Goal: Find specific page/section: Find specific page/section

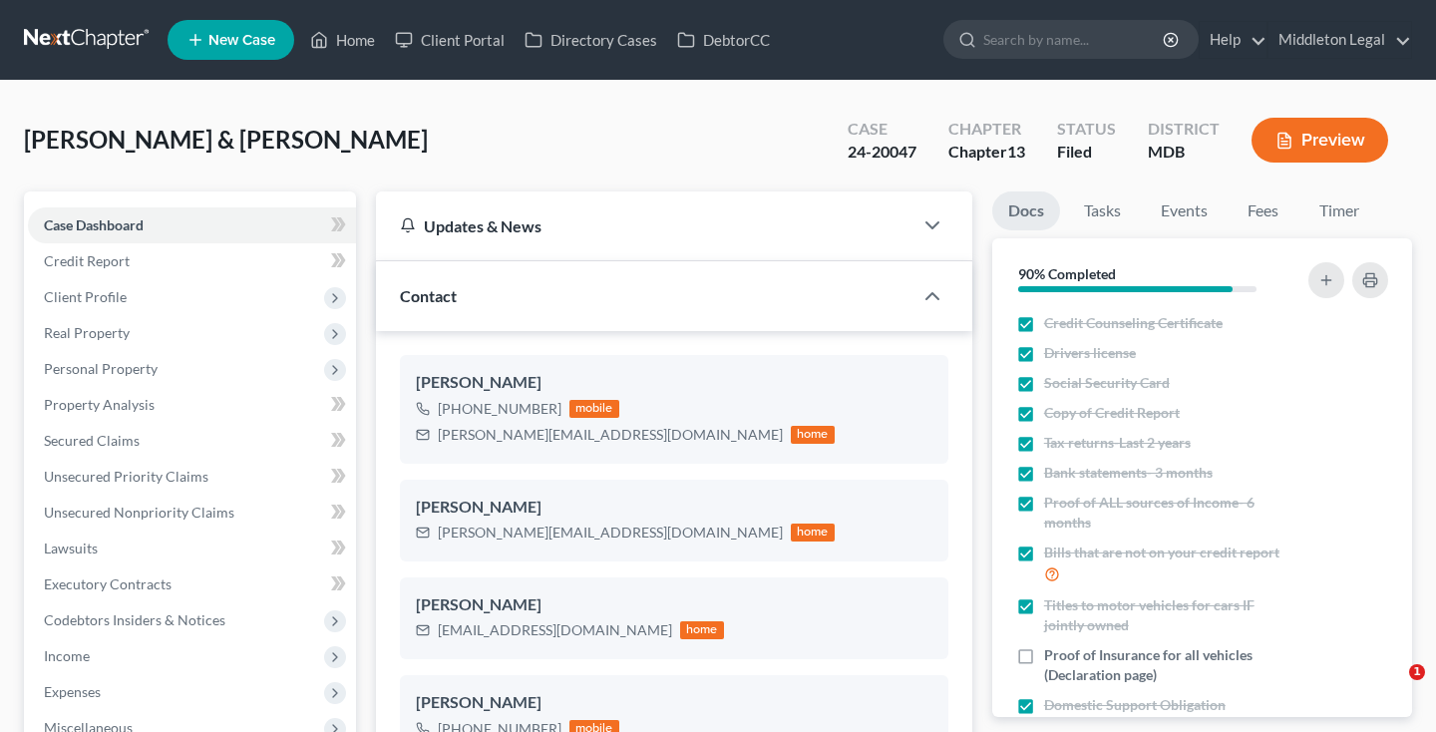
select select "3"
click at [75, 35] on link at bounding box center [88, 40] width 128 height 36
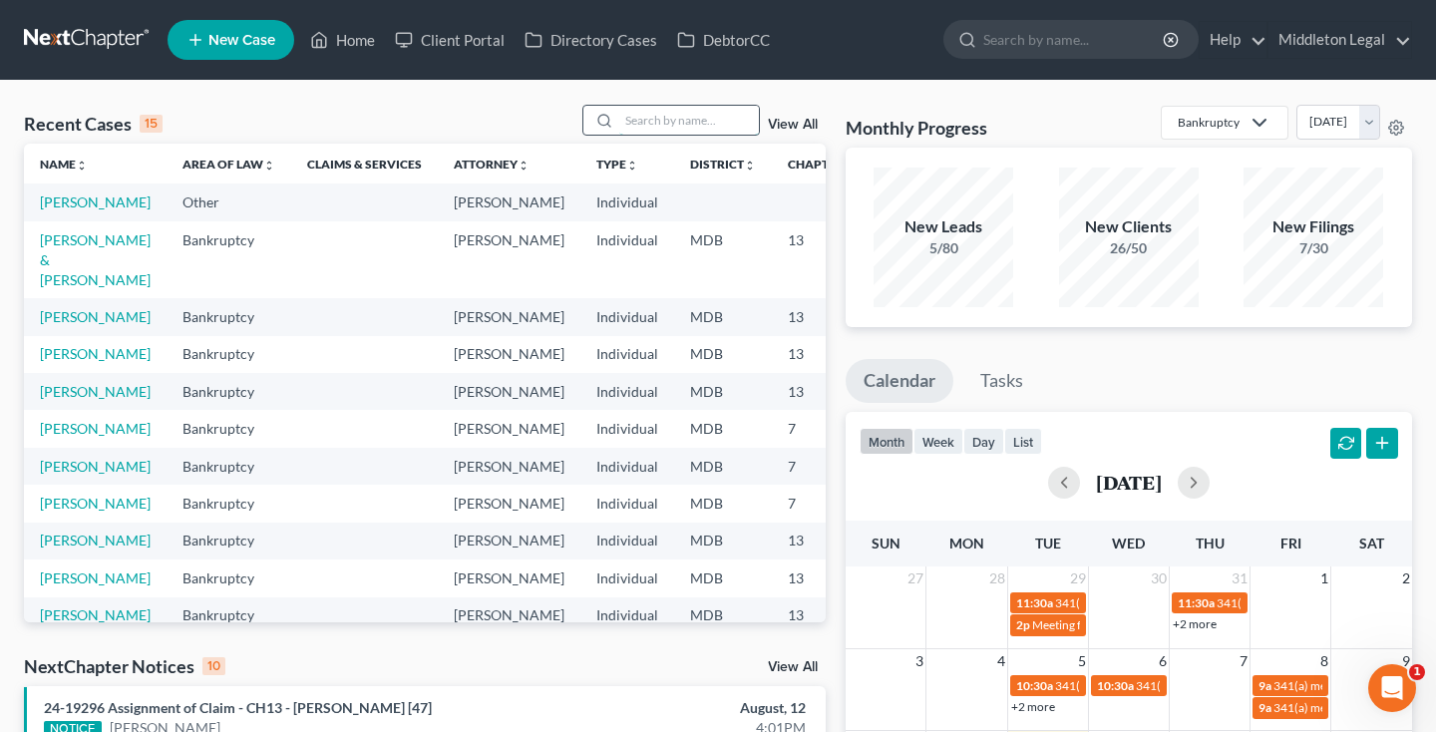
click at [692, 125] on input "search" at bounding box center [689, 120] width 140 height 29
type input "brown"
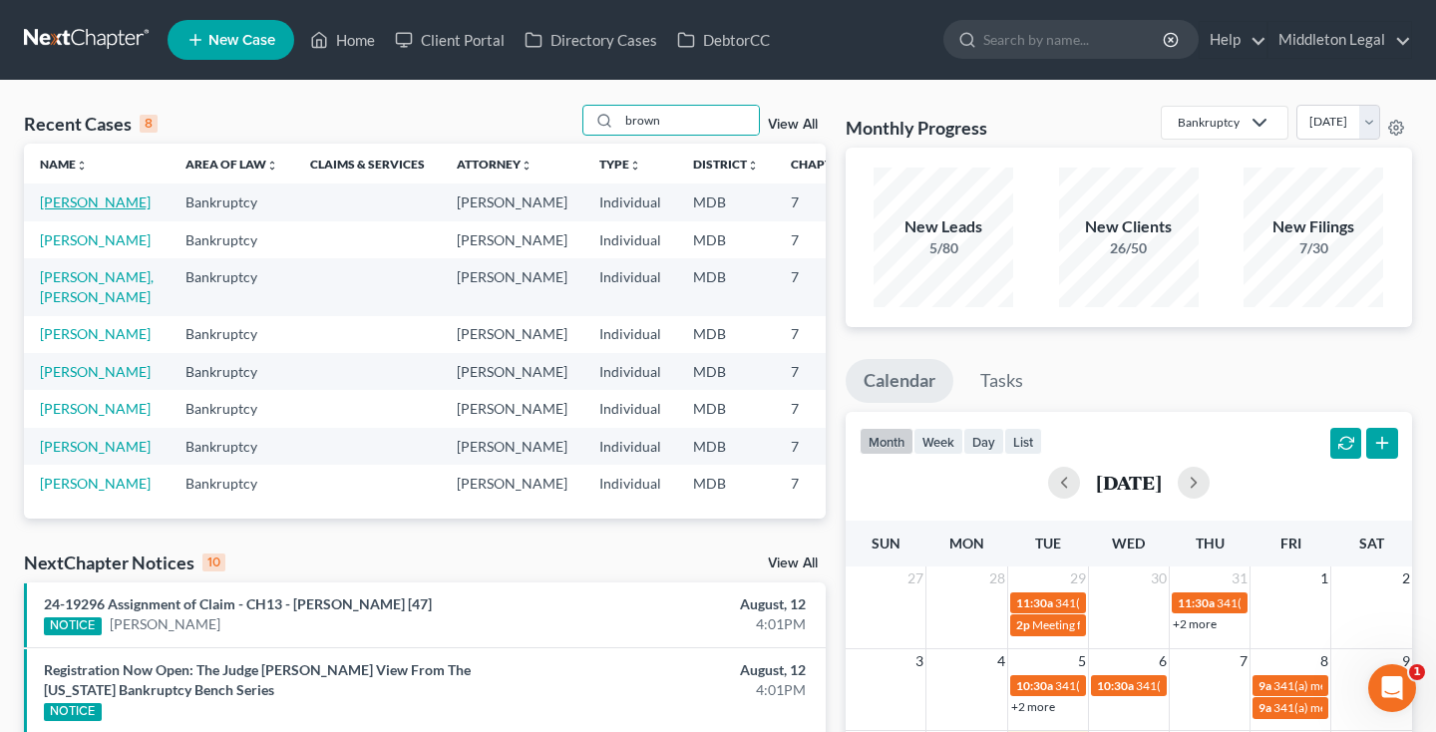
click at [47, 210] on link "[PERSON_NAME]" at bounding box center [95, 201] width 111 height 17
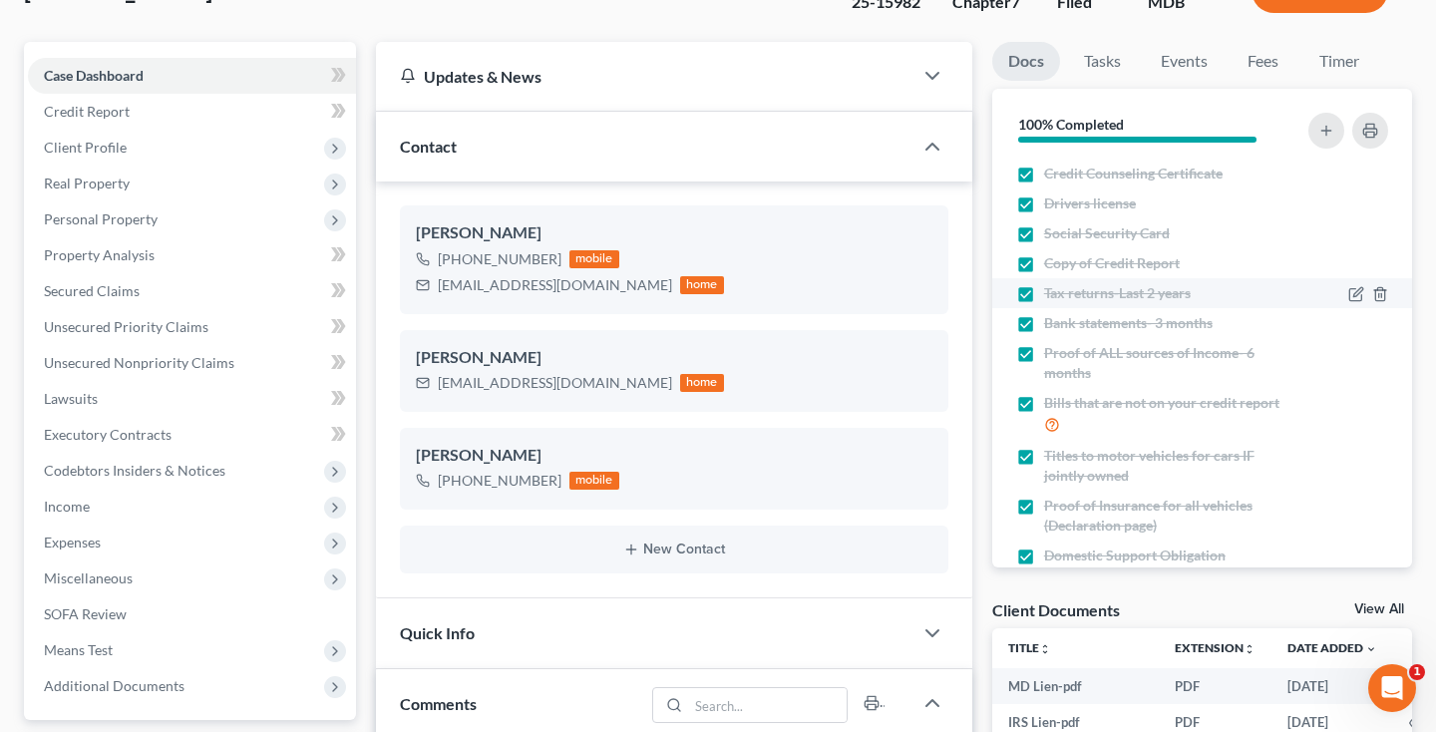
scroll to position [98, 0]
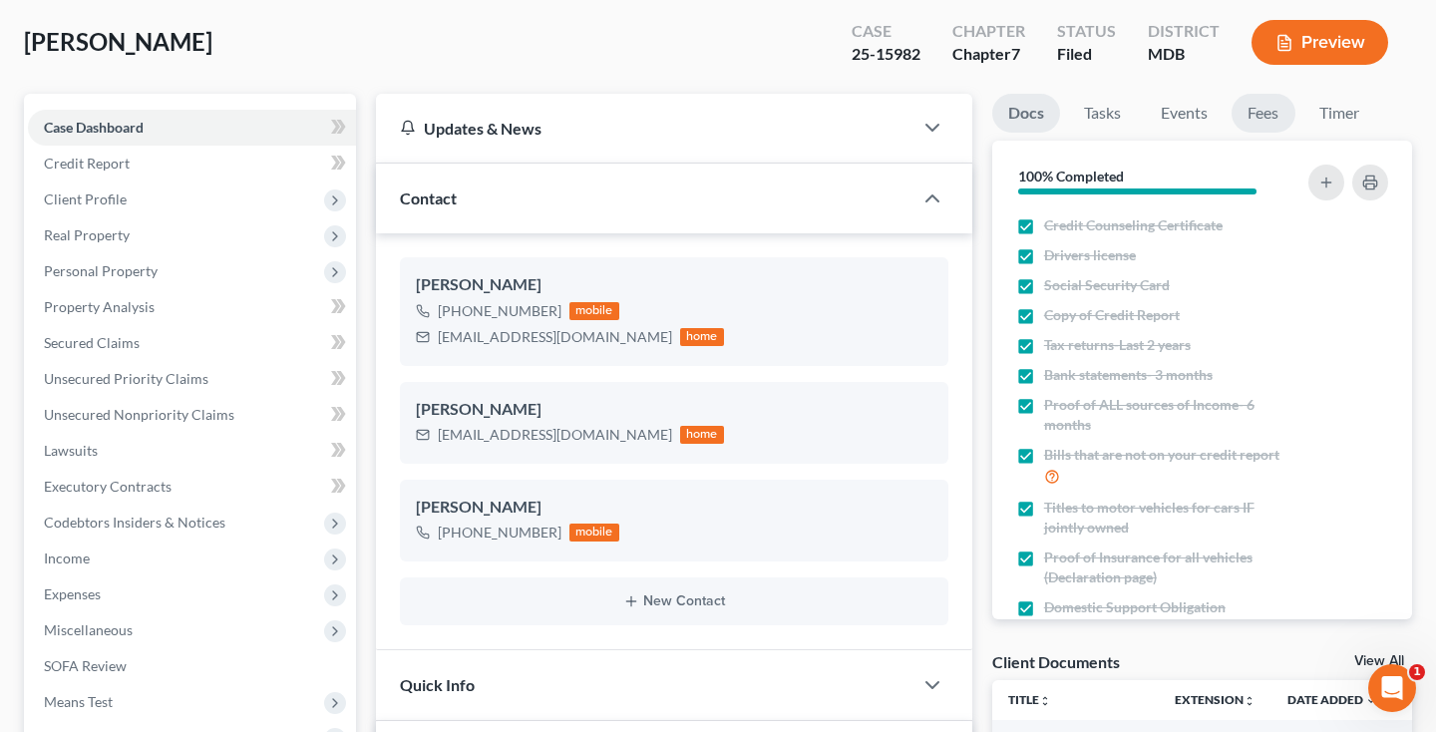
click at [1272, 112] on link "Fees" at bounding box center [1263, 113] width 64 height 39
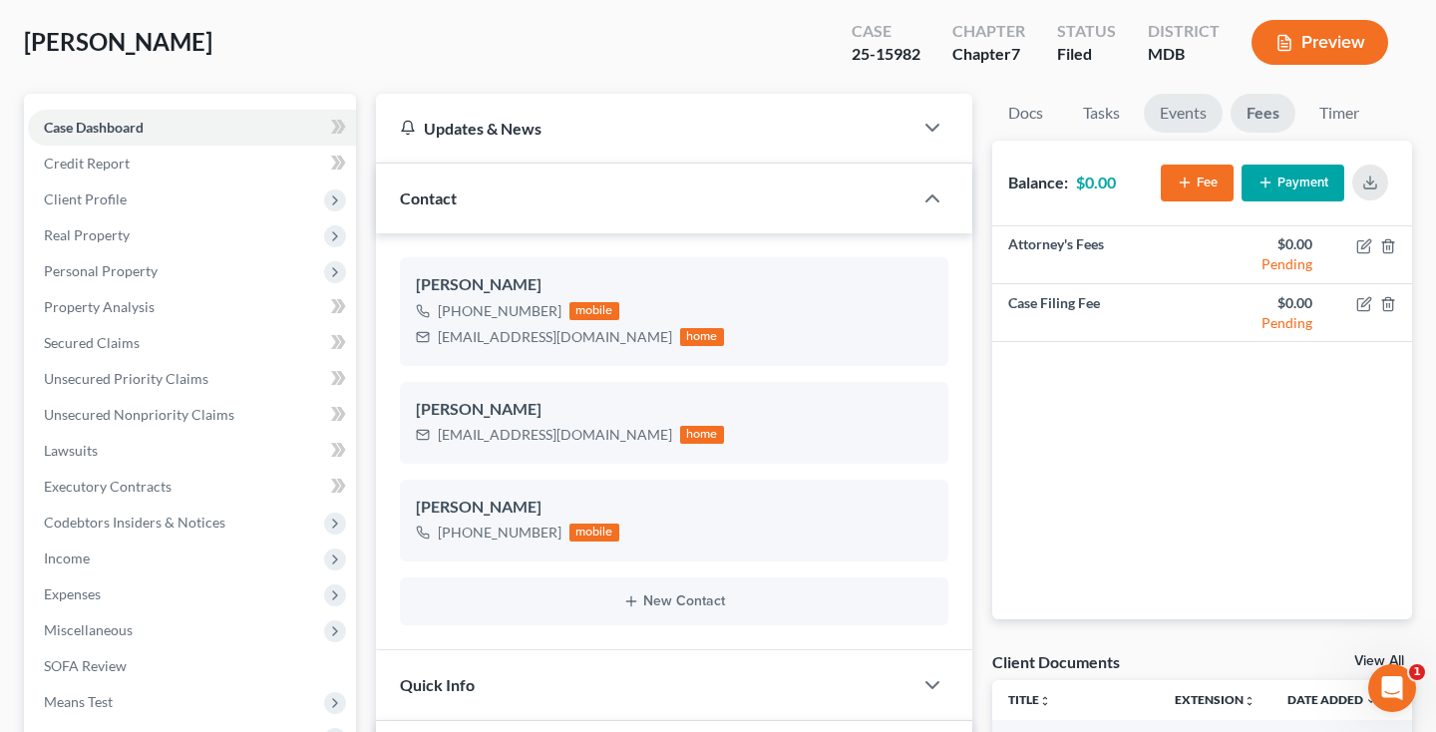
click at [1145, 113] on link "Events" at bounding box center [1183, 113] width 79 height 39
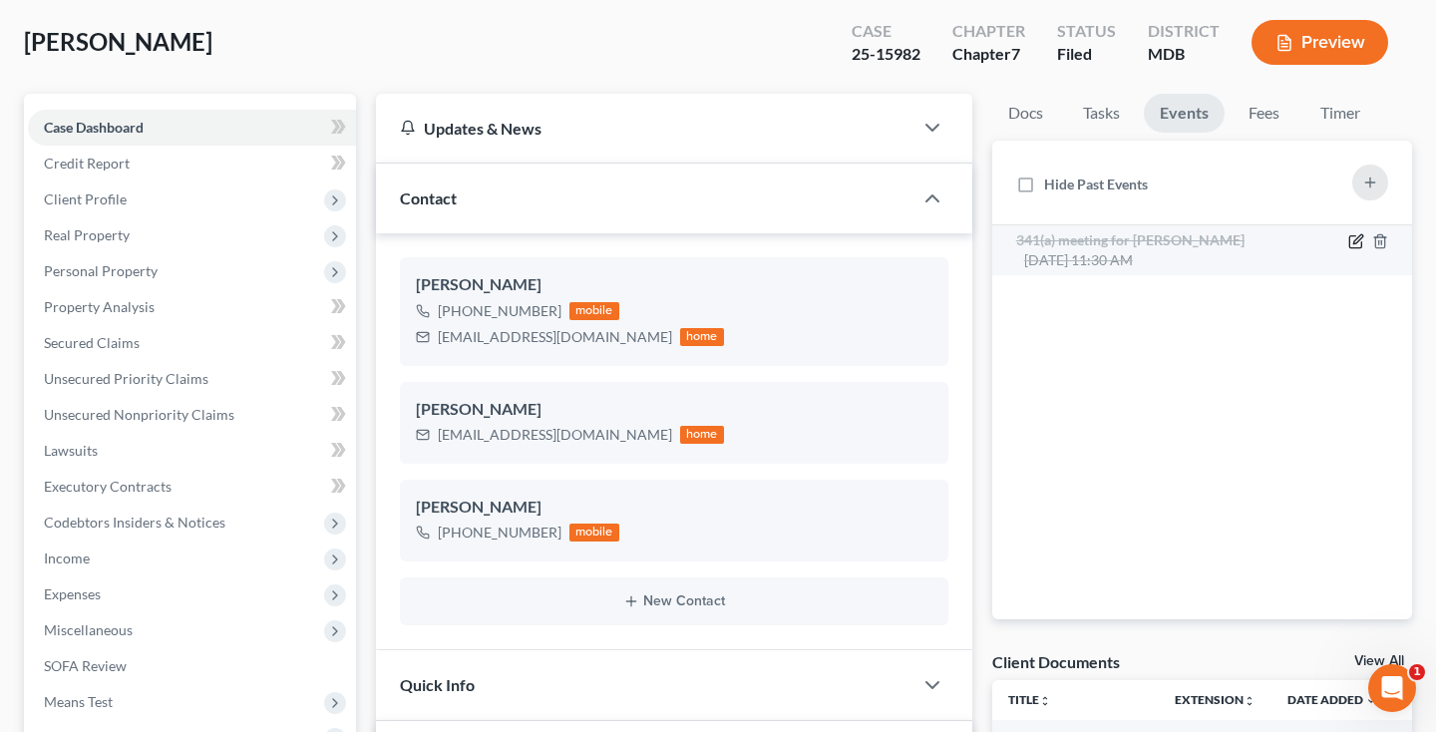
click at [1354, 243] on icon "button" at bounding box center [1357, 238] width 9 height 9
select select "Days"
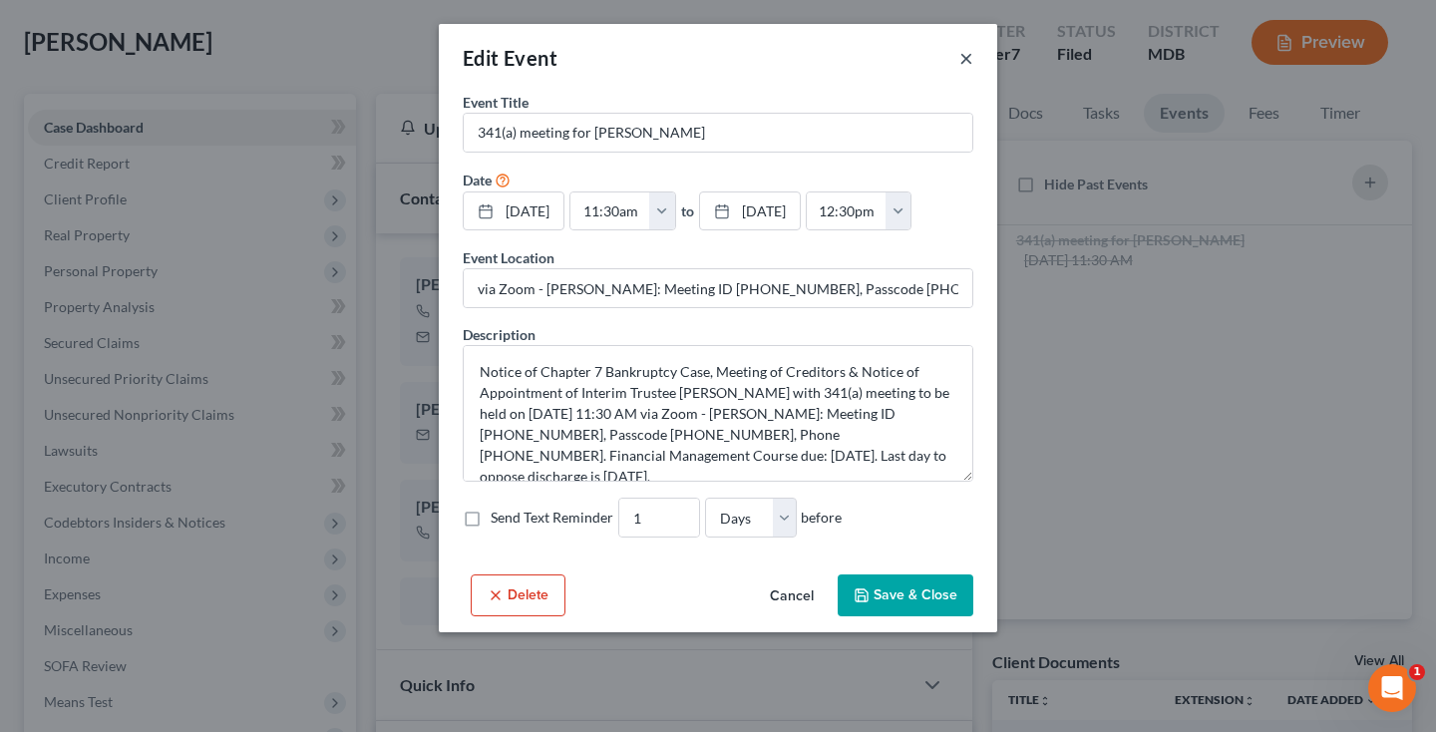
click at [964, 61] on button "×" at bounding box center [966, 58] width 14 height 24
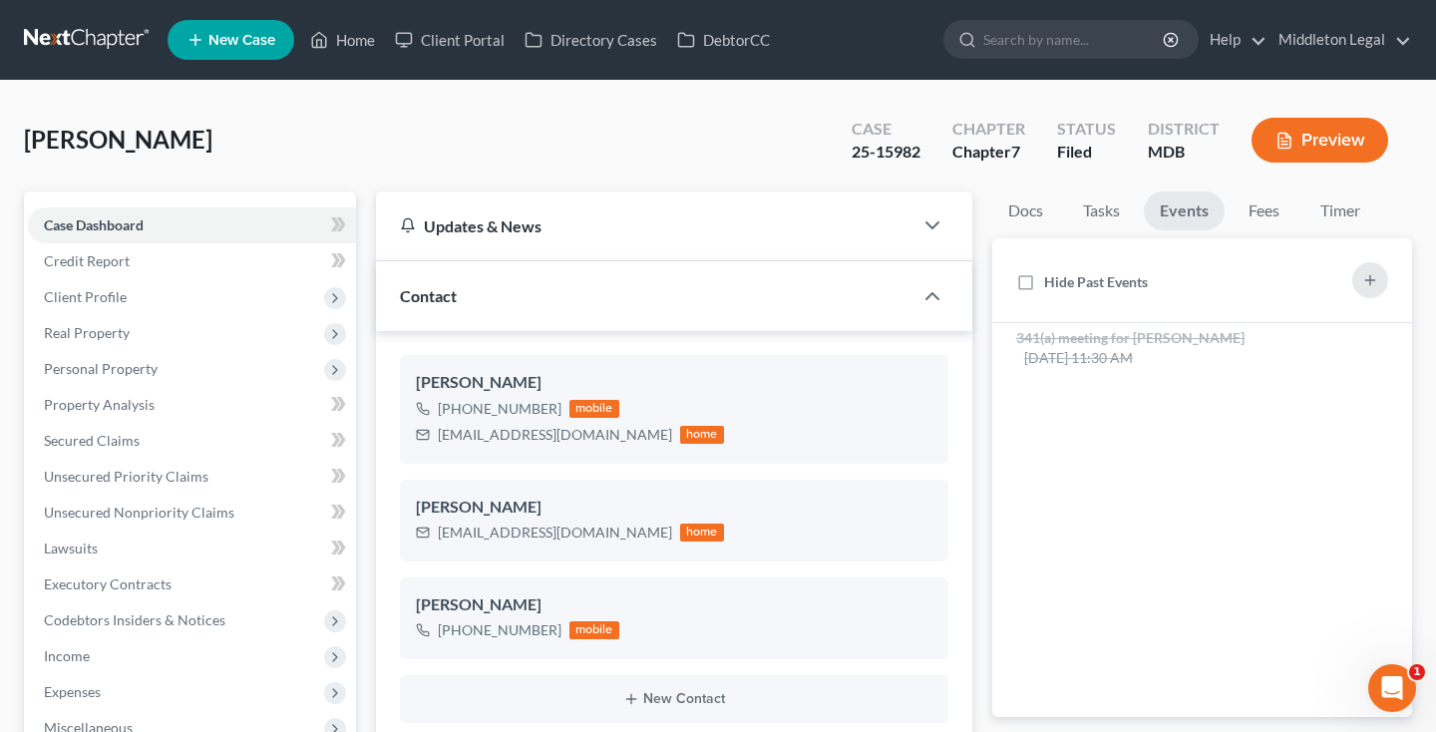
scroll to position [0, 0]
click at [80, 37] on link at bounding box center [88, 40] width 128 height 36
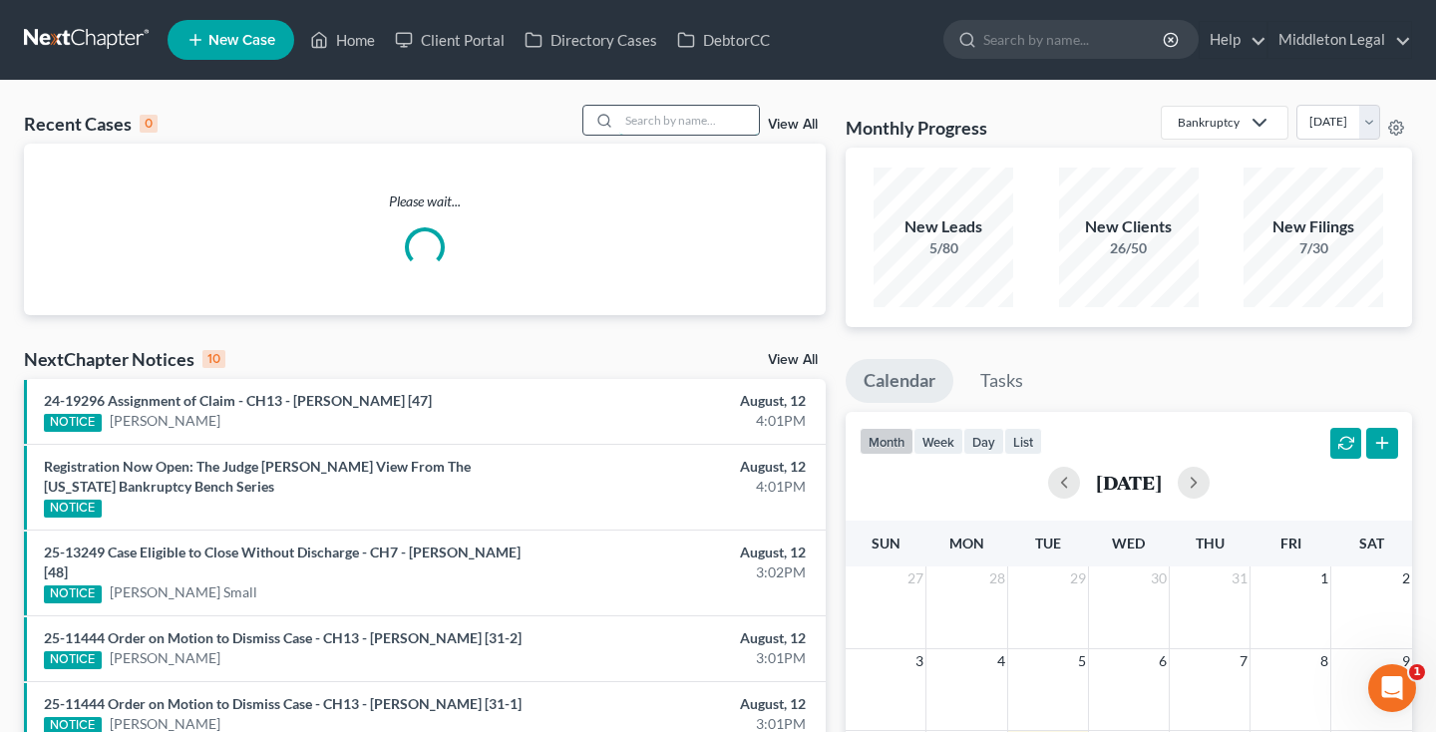
click at [704, 119] on input "search" at bounding box center [689, 120] width 140 height 29
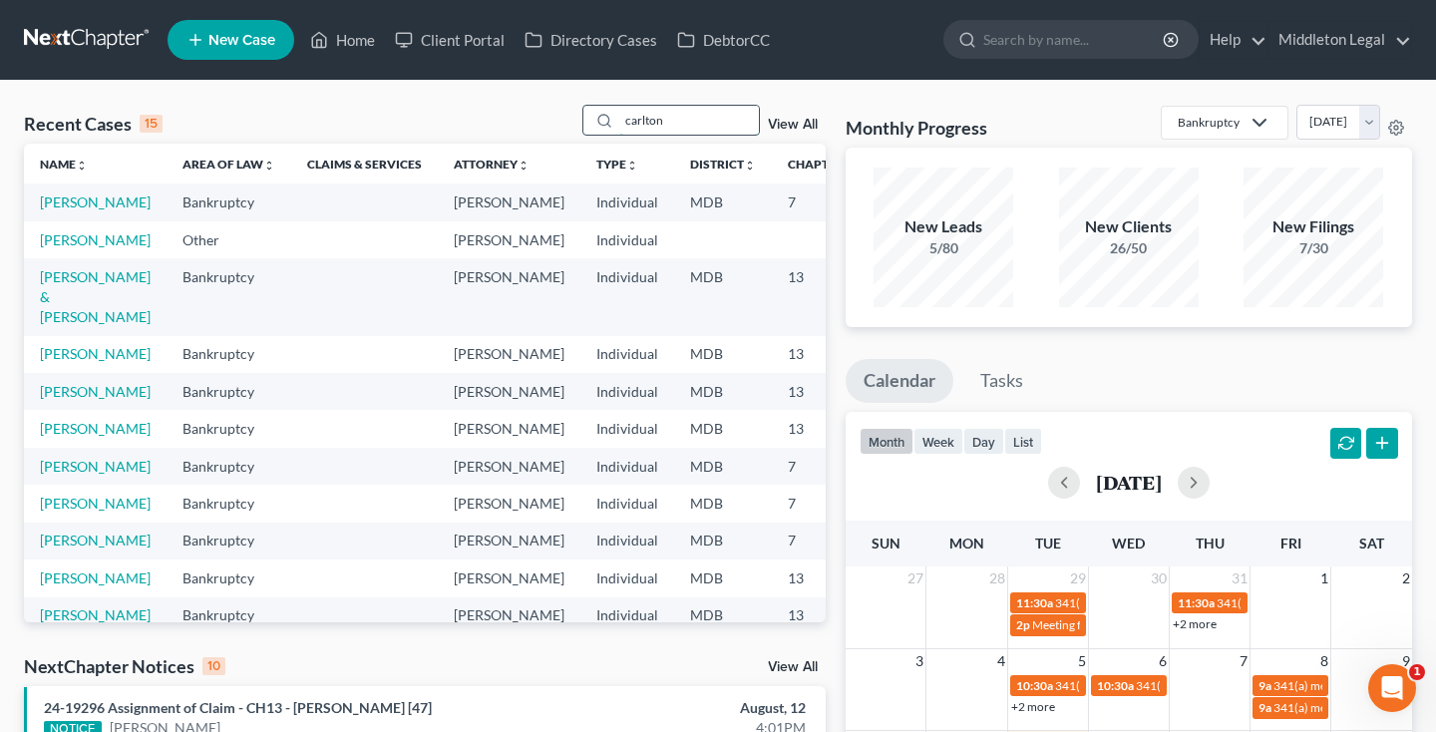
type input "carlton"
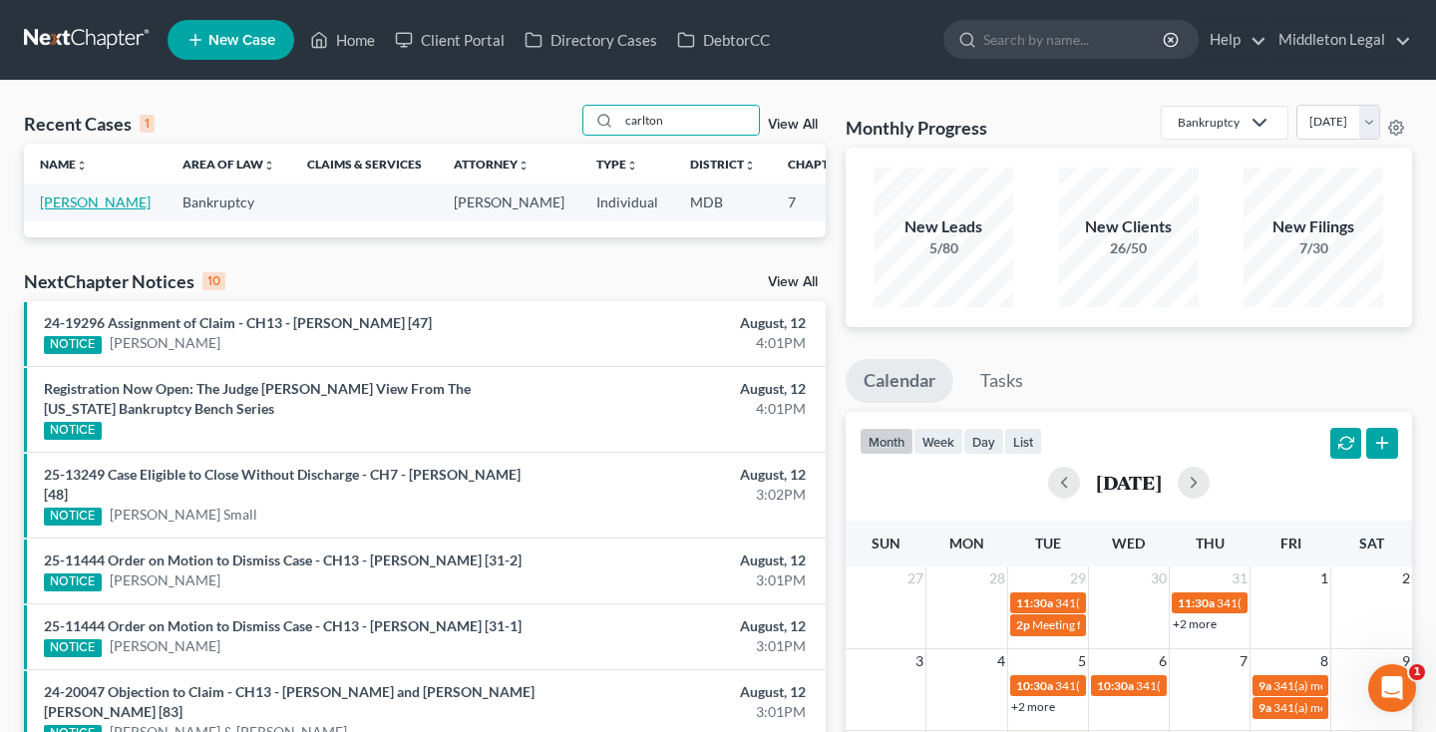
click at [78, 210] on link "[PERSON_NAME]" at bounding box center [95, 201] width 111 height 17
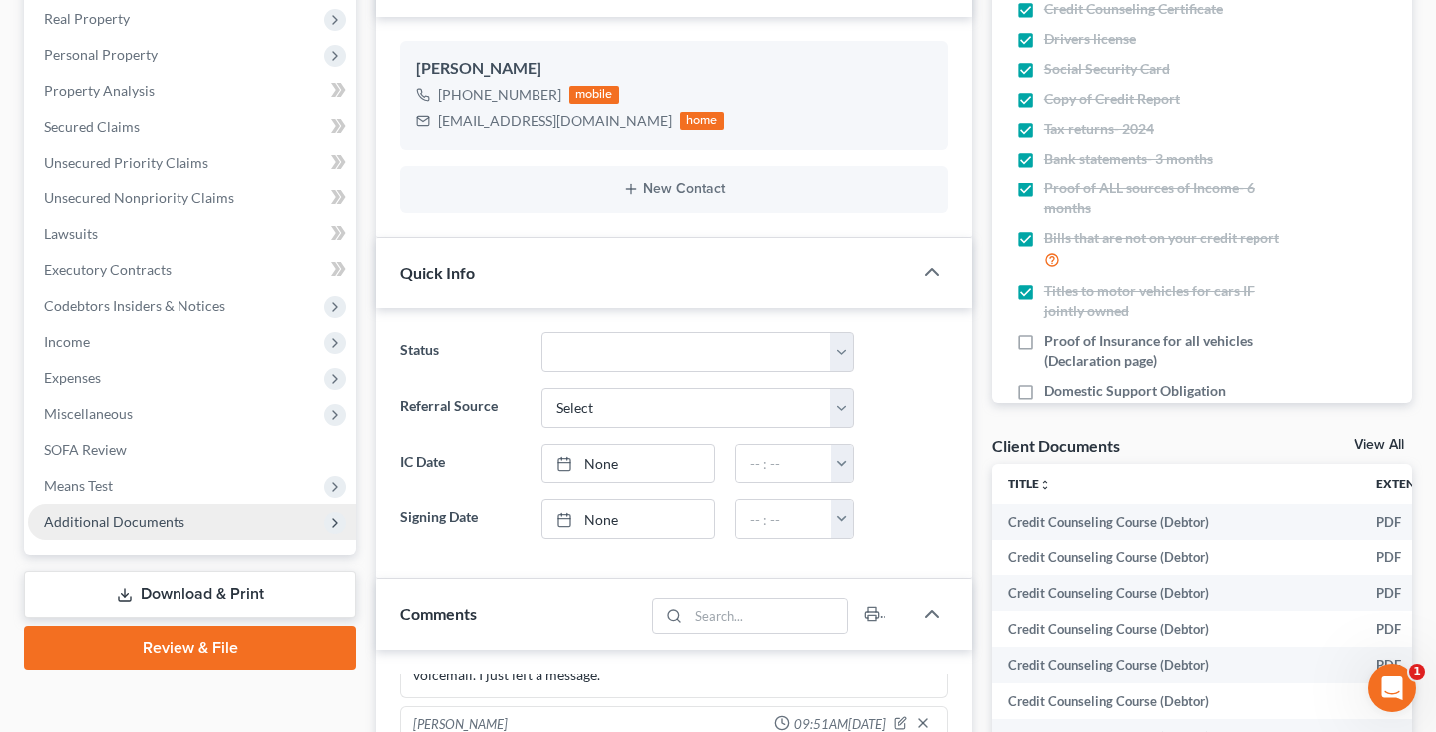
scroll to position [389, 0]
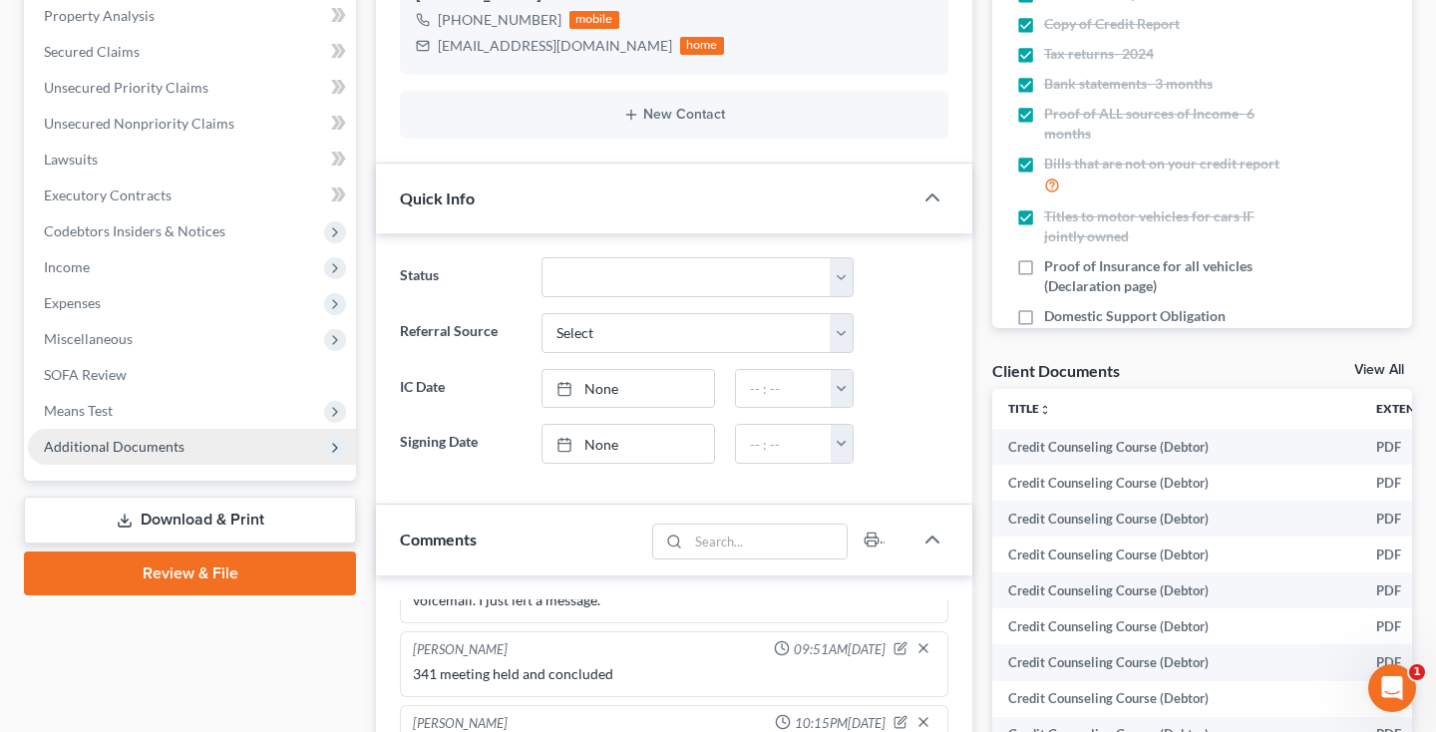
click at [171, 453] on span "Additional Documents" at bounding box center [114, 446] width 141 height 17
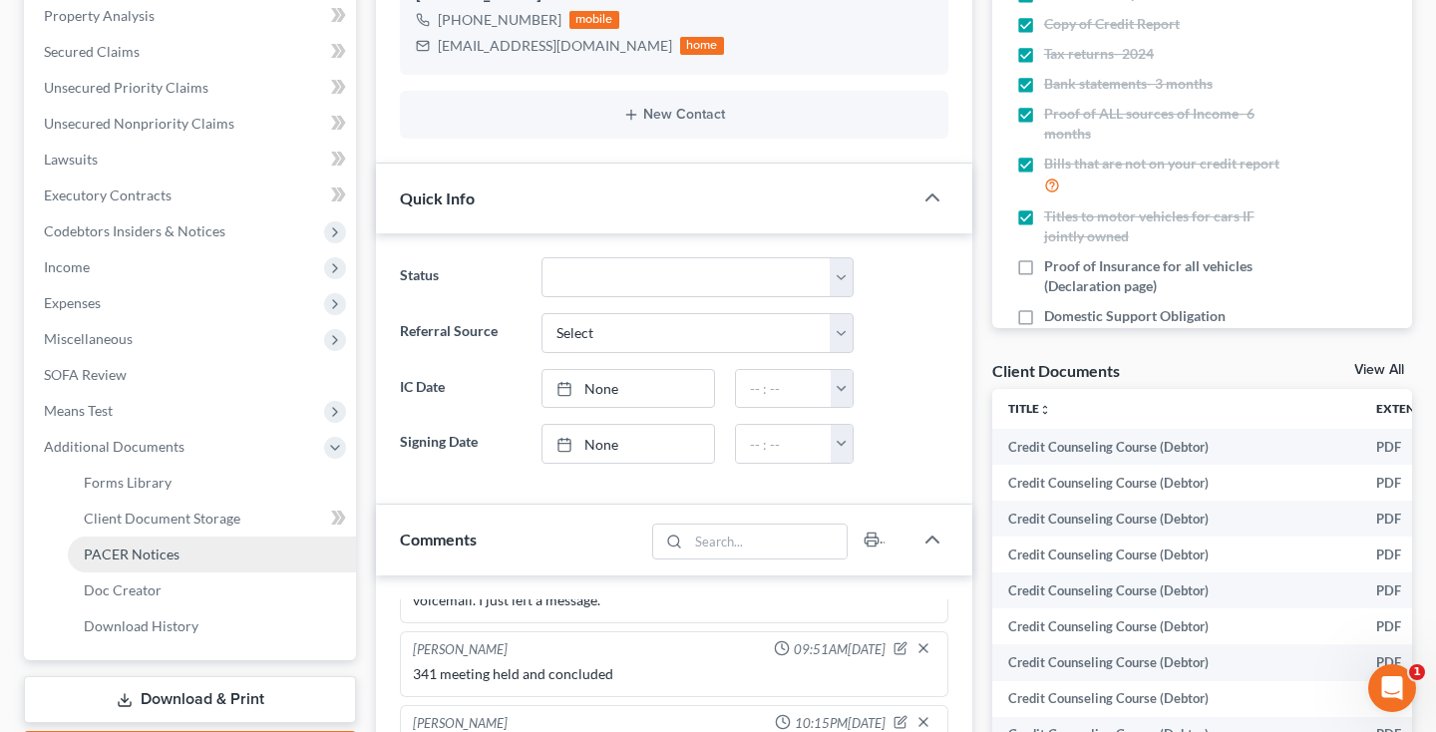
click at [152, 554] on span "PACER Notices" at bounding box center [132, 553] width 96 height 17
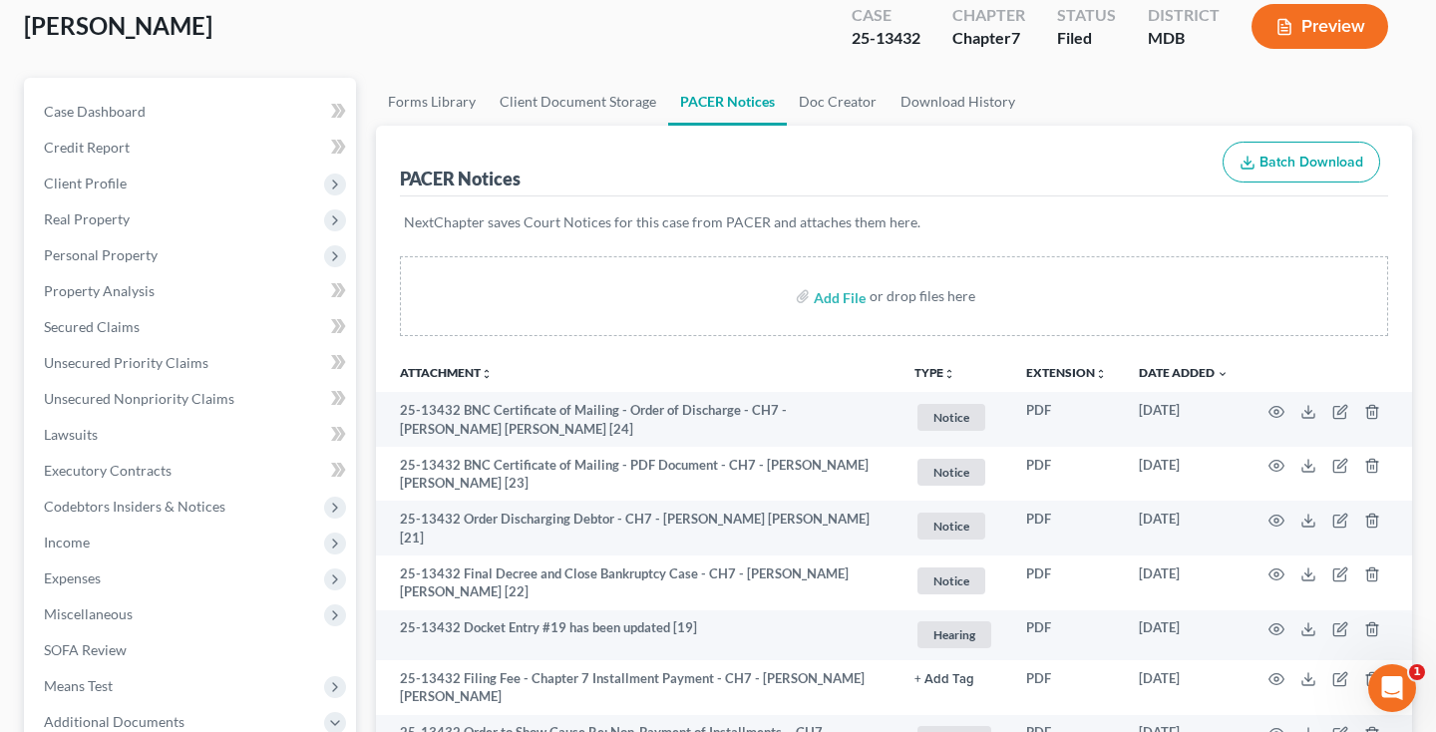
scroll to position [137, 0]
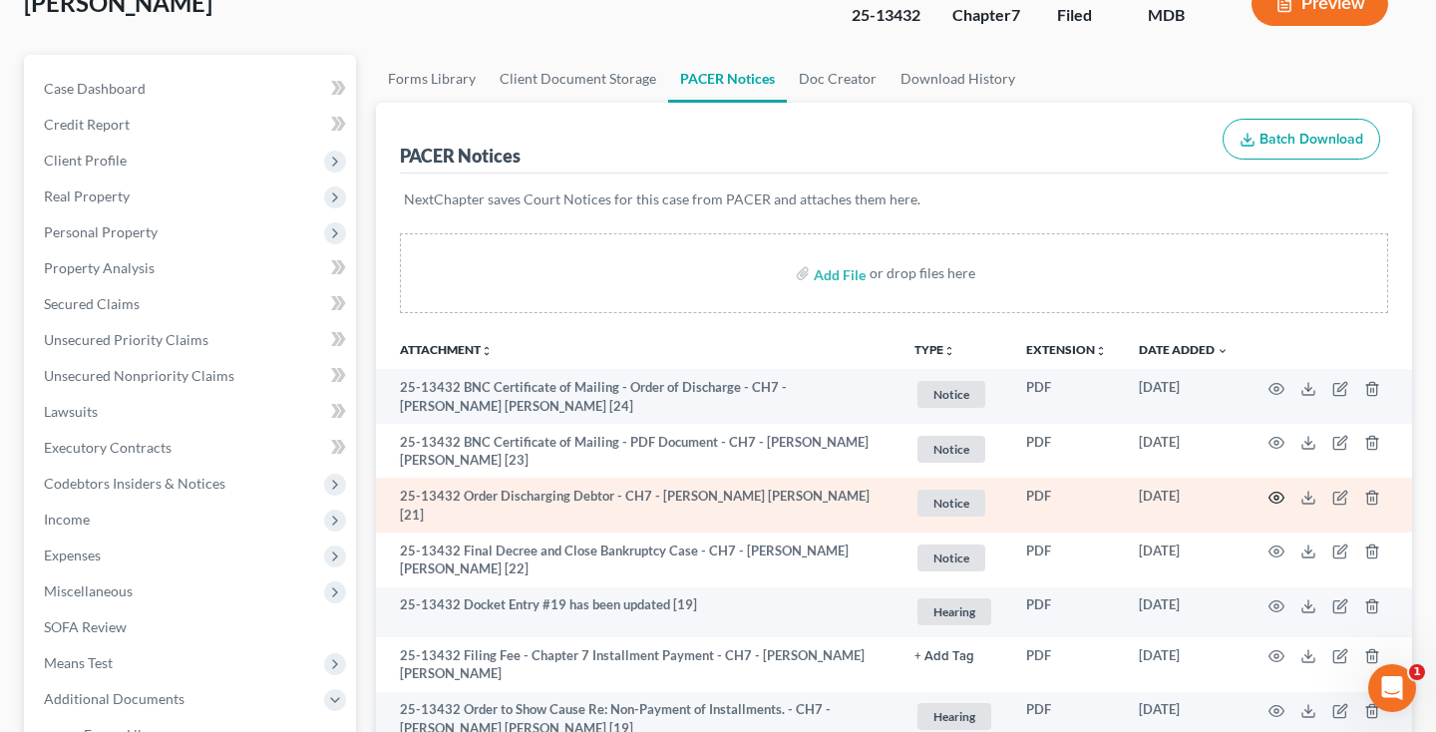
click at [1279, 492] on icon "button" at bounding box center [1276, 498] width 16 height 16
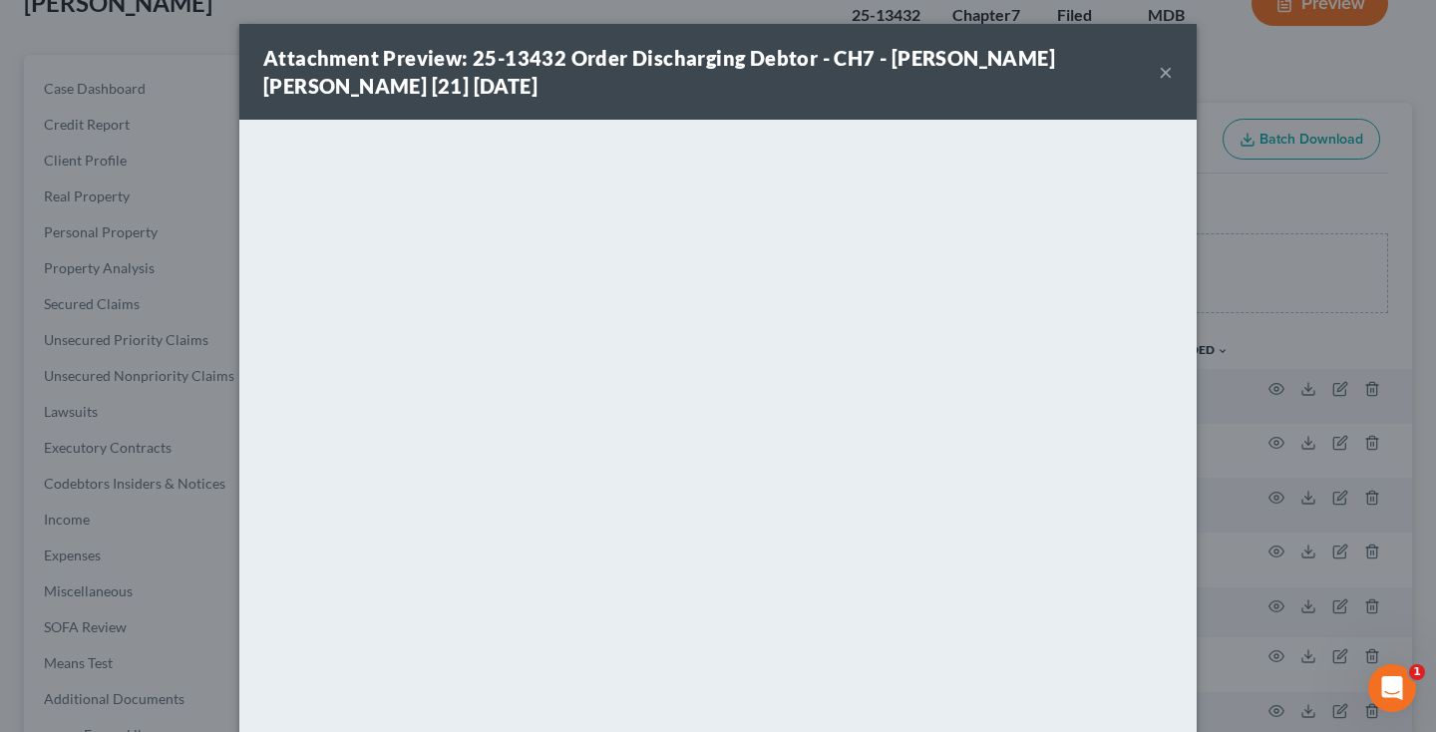
click at [1166, 79] on button "×" at bounding box center [1166, 72] width 14 height 24
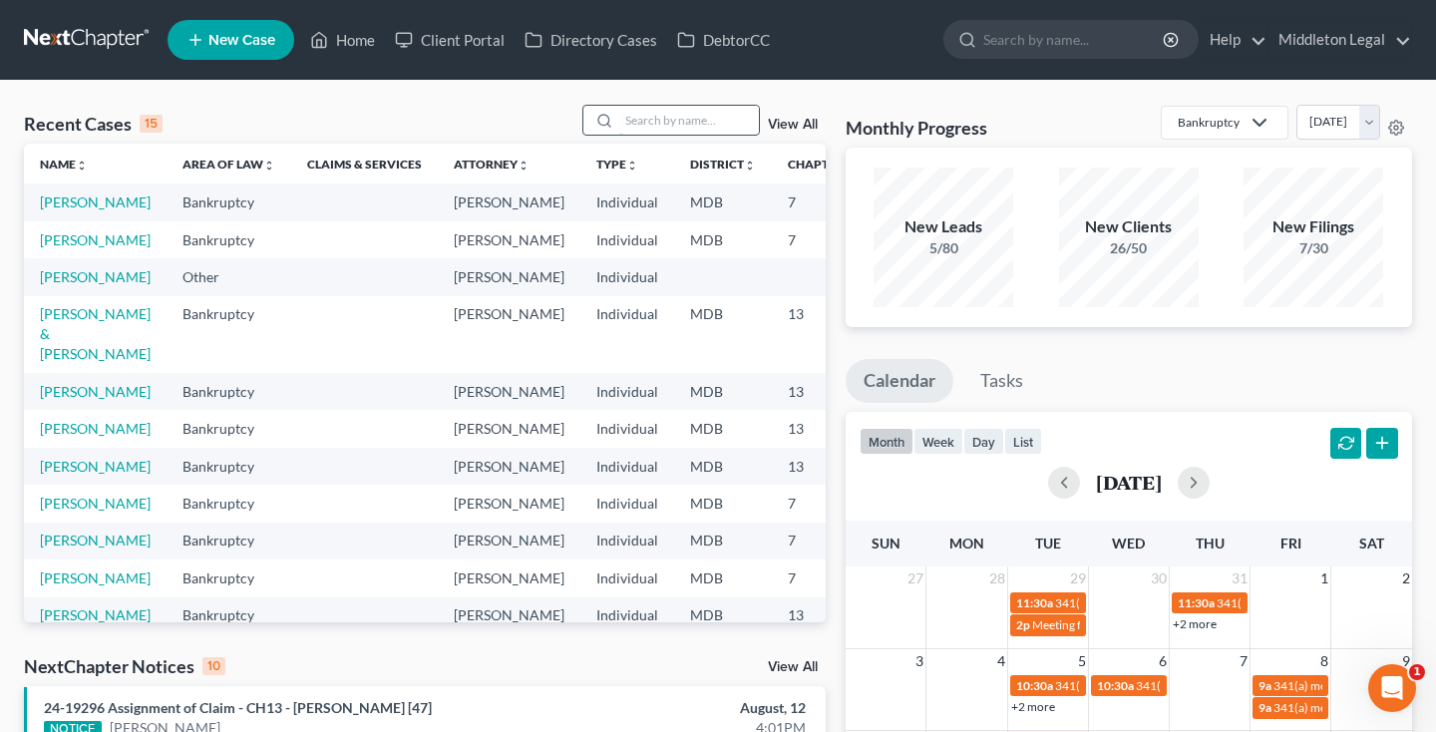
click at [700, 116] on input "search" at bounding box center [689, 120] width 140 height 29
type input "taber"
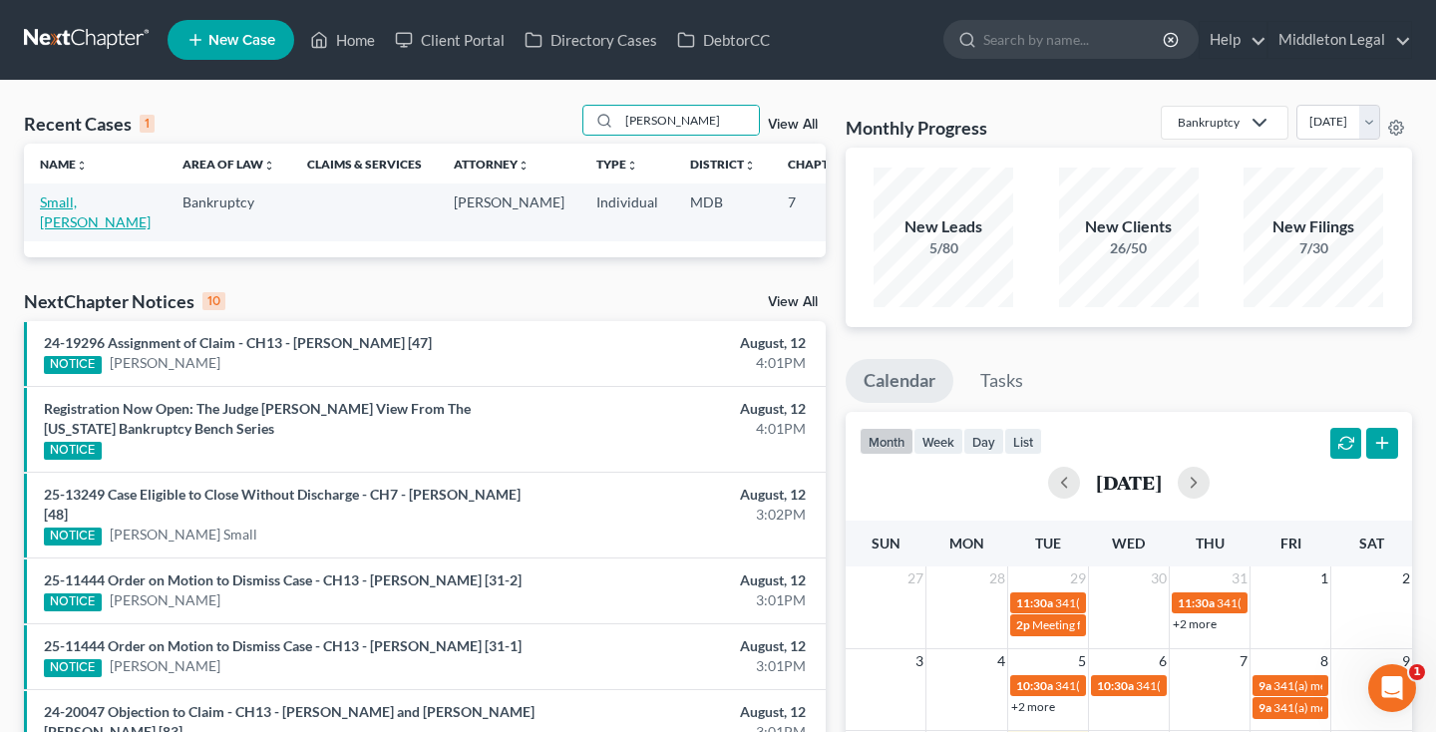
click at [58, 223] on link "Small, Taber" at bounding box center [95, 211] width 111 height 37
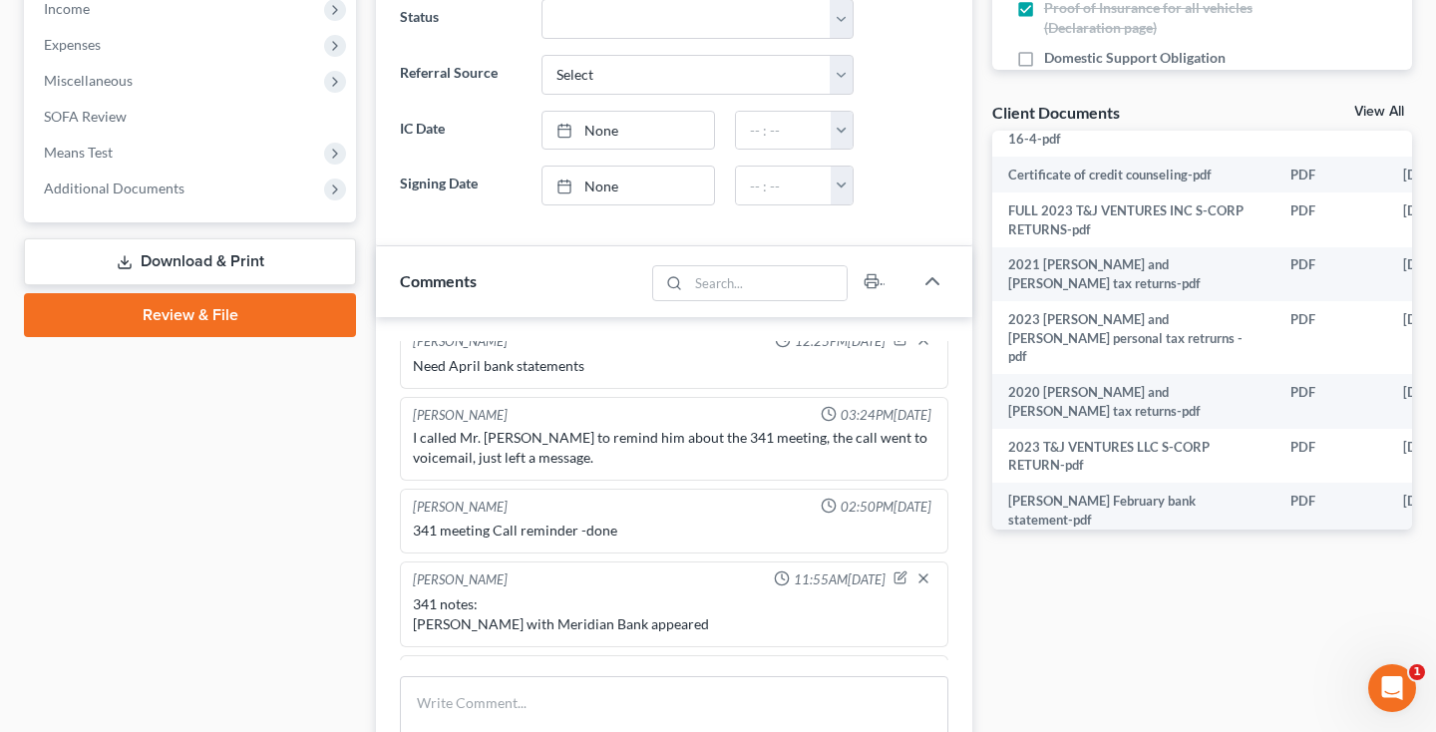
scroll to position [736, 1]
click at [1378, 115] on link "View All" at bounding box center [1379, 112] width 50 height 14
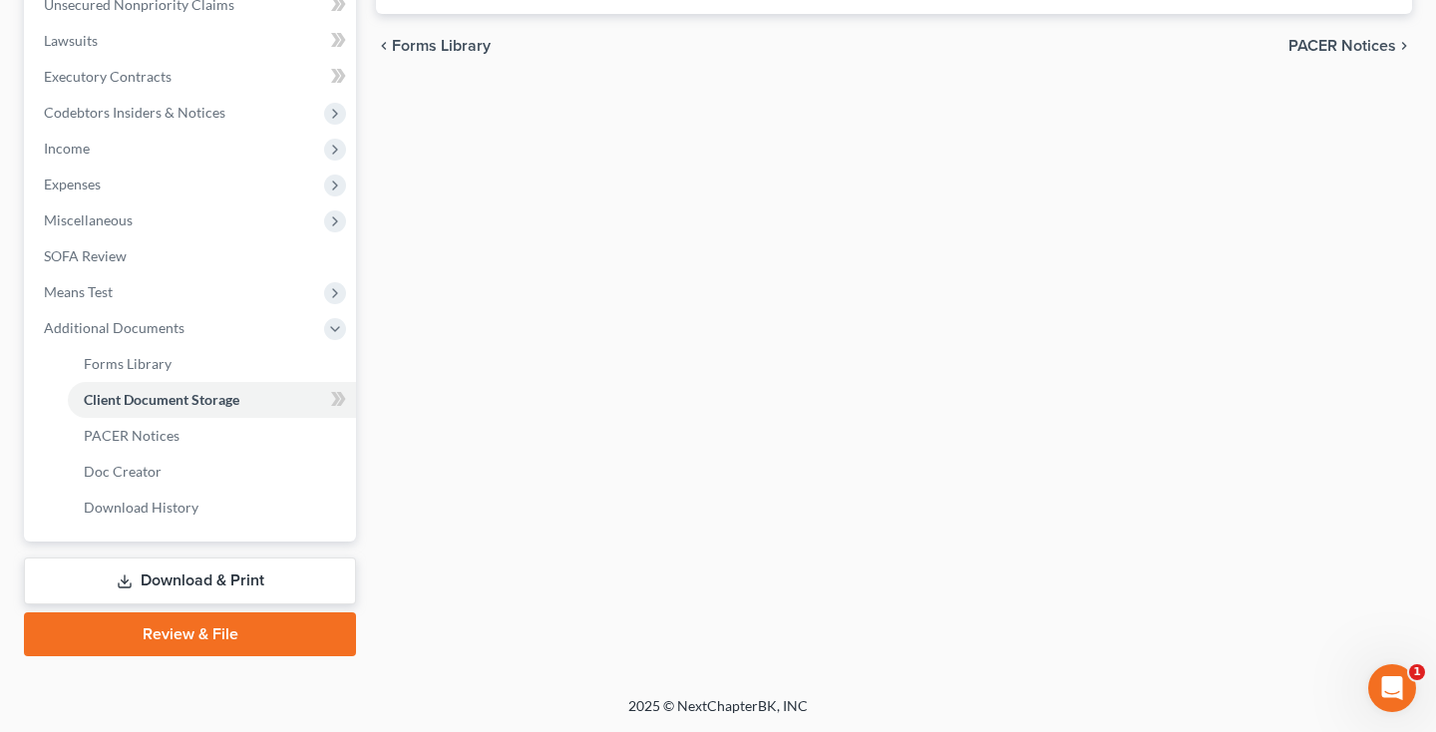
scroll to position [326, 0]
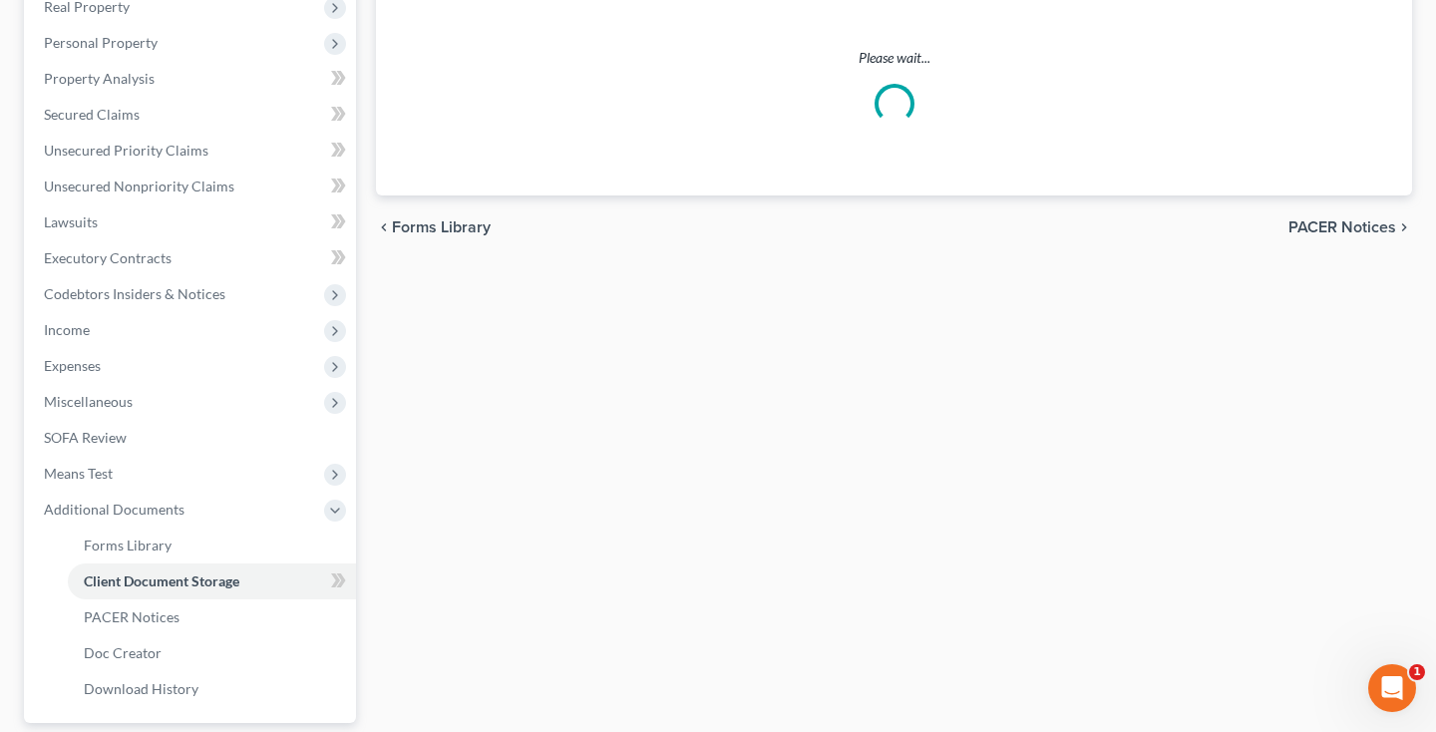
select select "14"
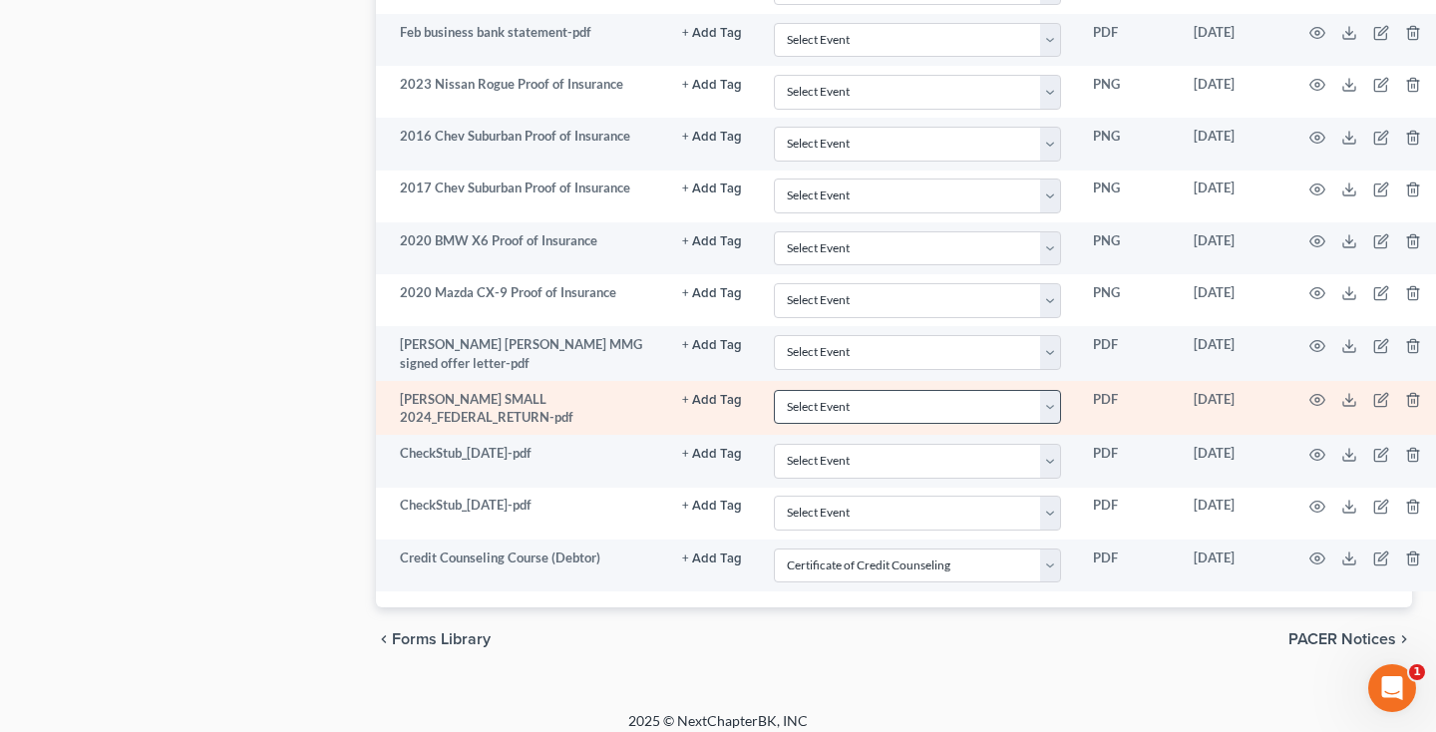
scroll to position [1582, 0]
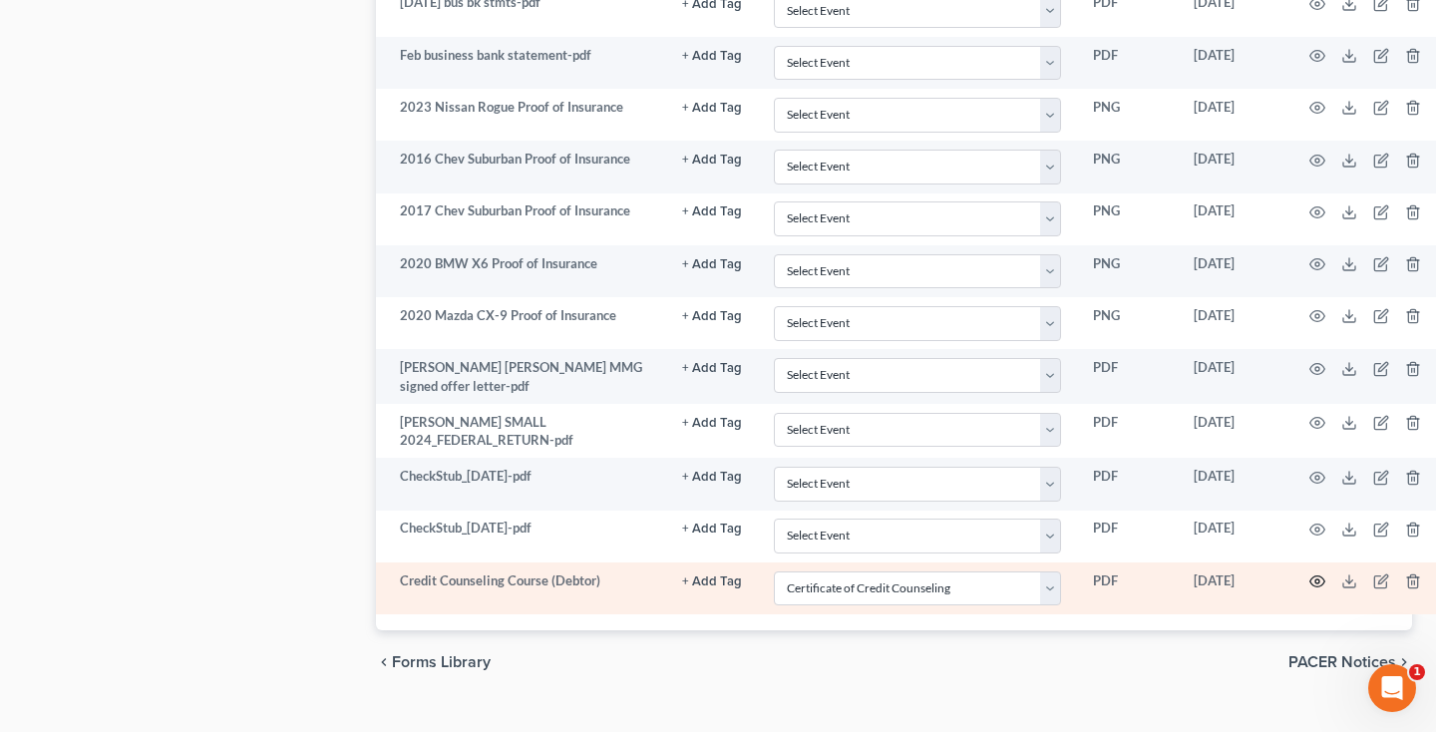
click at [1315, 579] on circle "button" at bounding box center [1317, 581] width 4 height 4
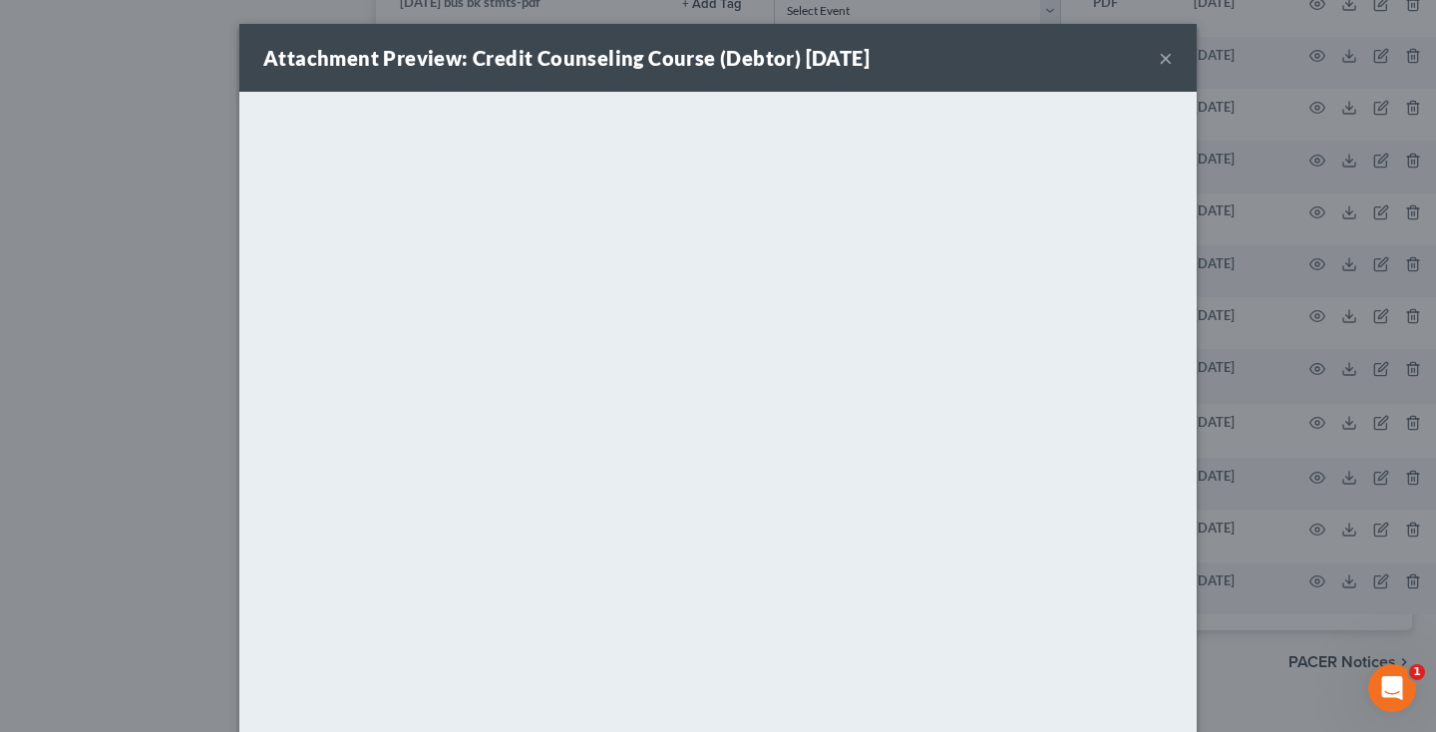
click at [1167, 62] on button "×" at bounding box center [1166, 58] width 14 height 24
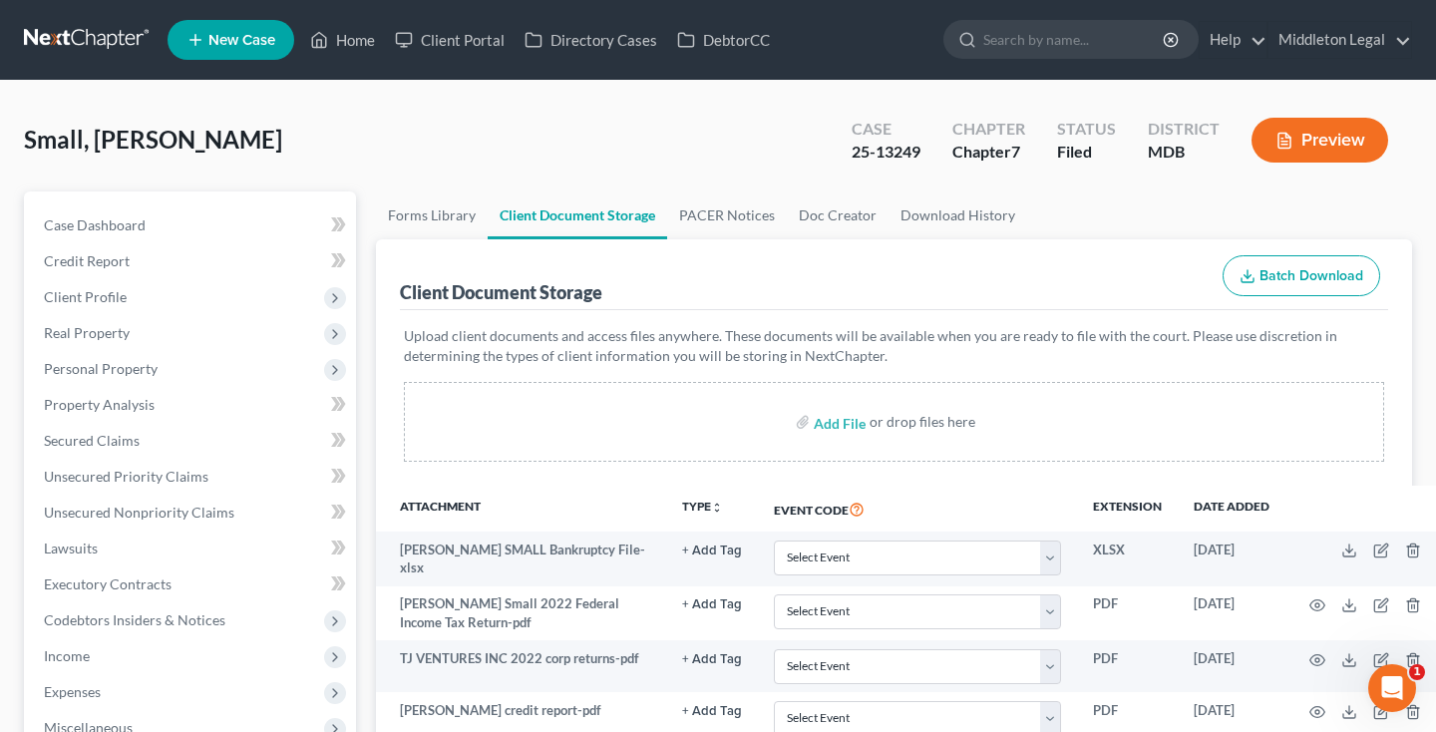
scroll to position [0, 0]
drag, startPoint x: 855, startPoint y: 150, endPoint x: 923, endPoint y: 150, distance: 67.8
click at [923, 150] on div "Case 25-13249" at bounding box center [885, 142] width 101 height 59
click at [97, 44] on link at bounding box center [88, 40] width 128 height 36
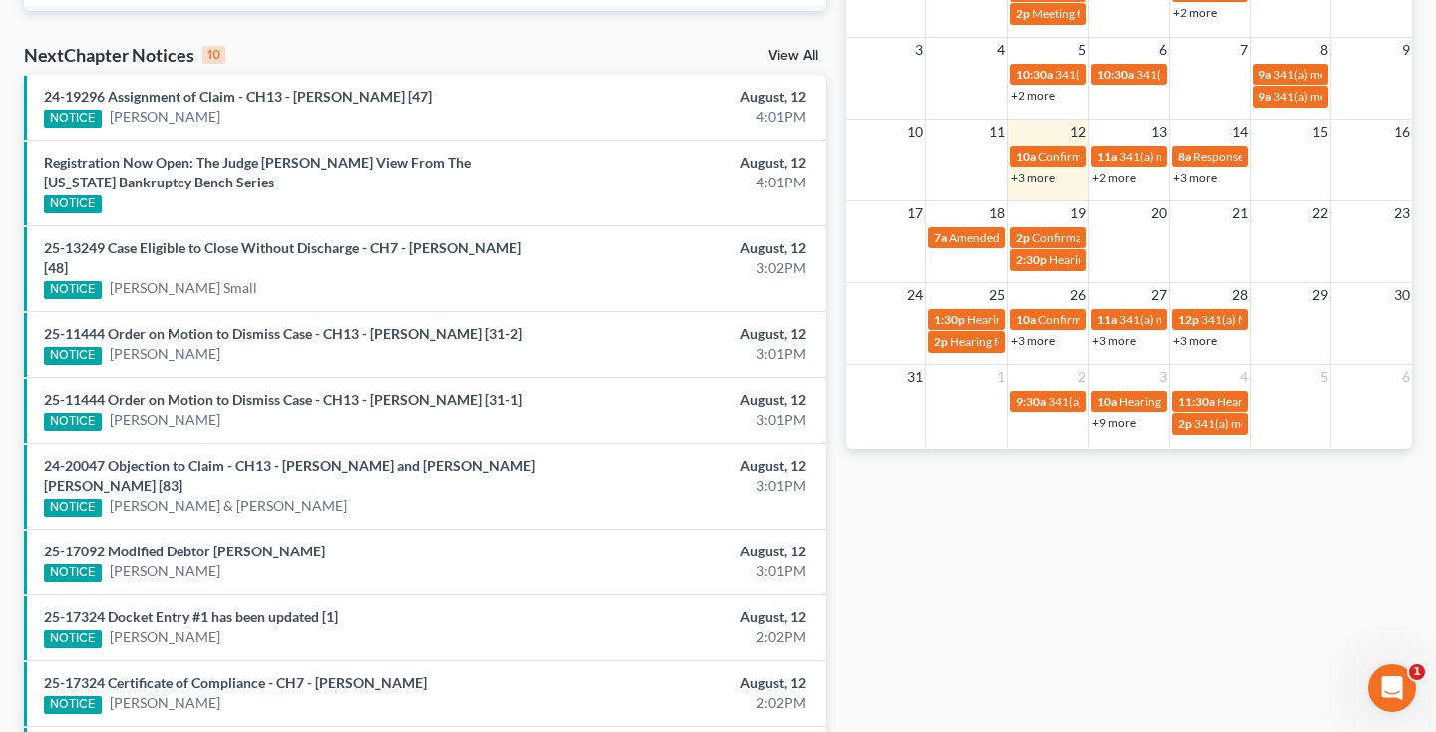
scroll to position [603, 0]
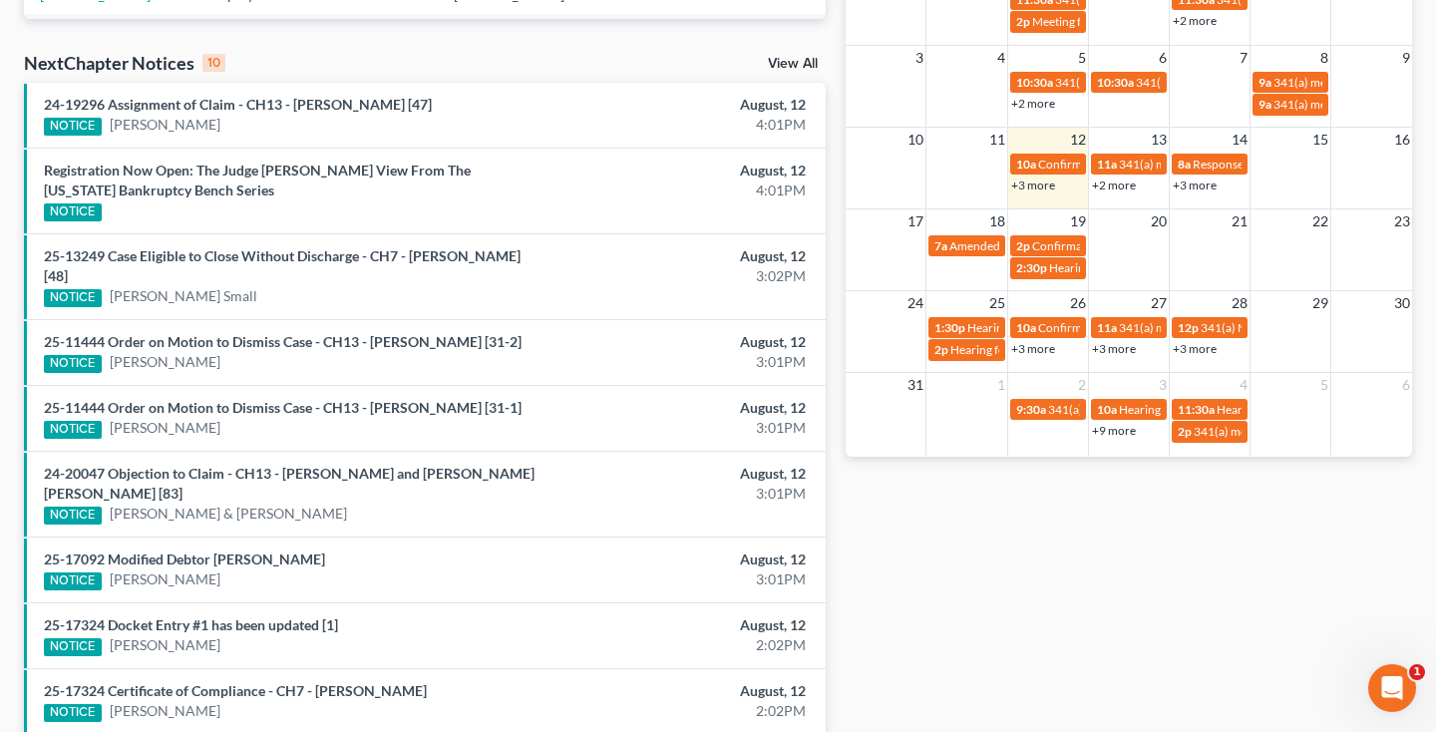
click at [1043, 182] on link "+3 more" at bounding box center [1033, 184] width 44 height 15
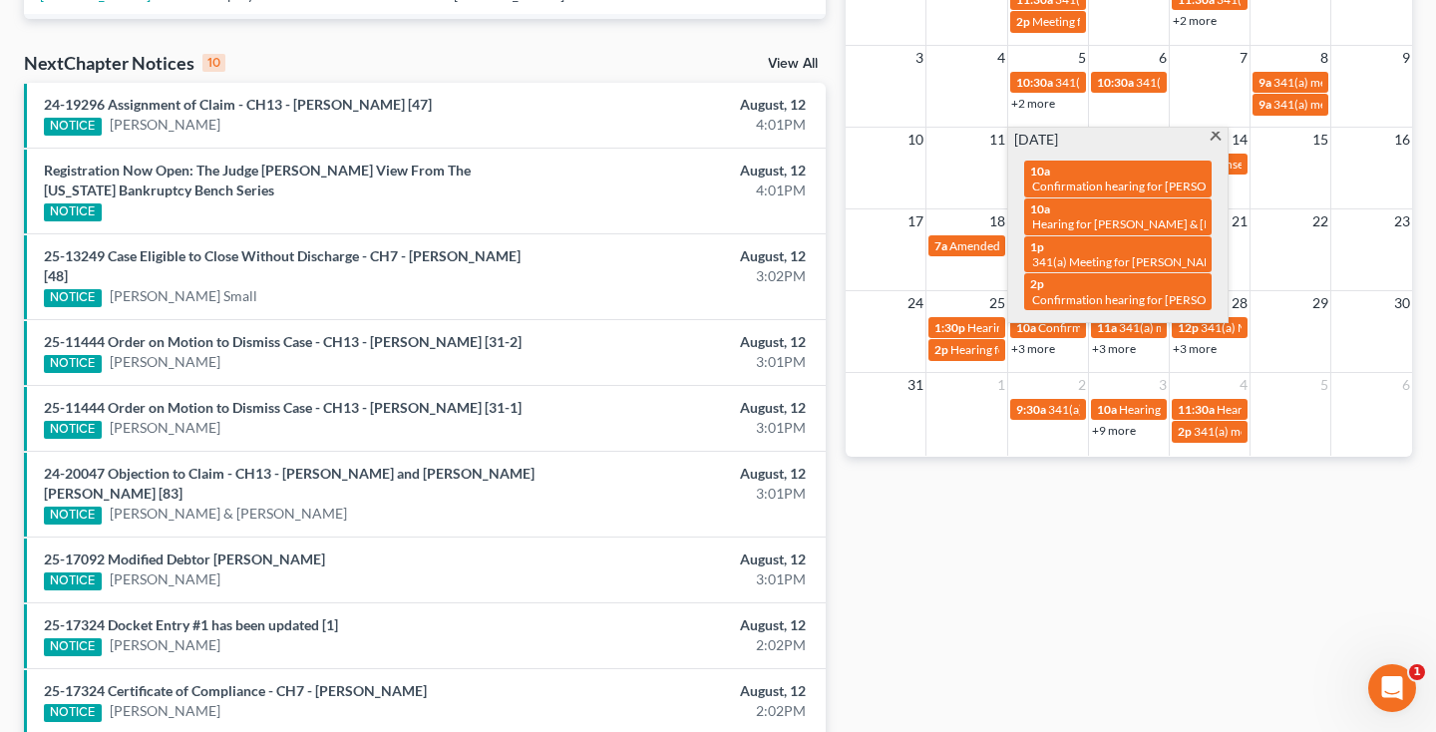
click at [1218, 139] on span at bounding box center [1214, 138] width 15 height 13
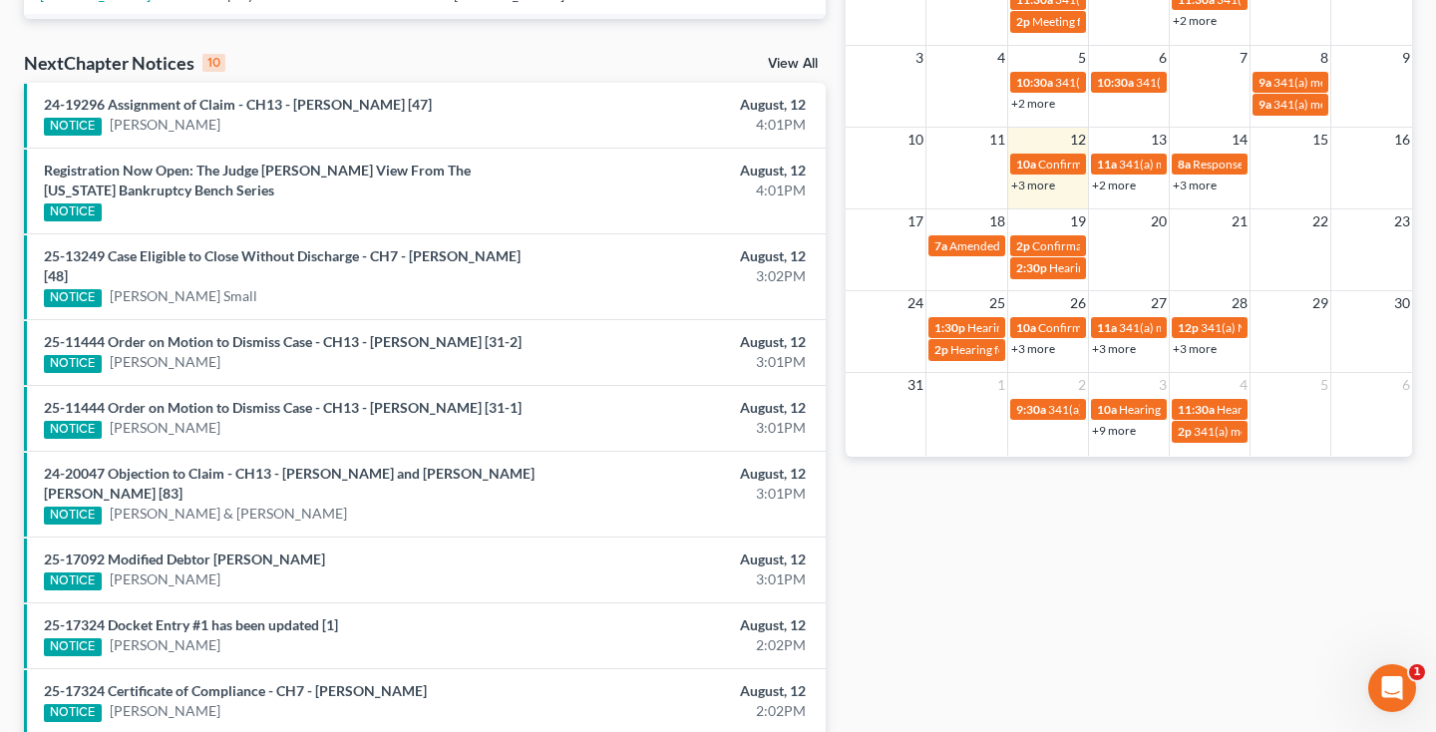
click at [1120, 186] on link "+2 more" at bounding box center [1114, 184] width 44 height 15
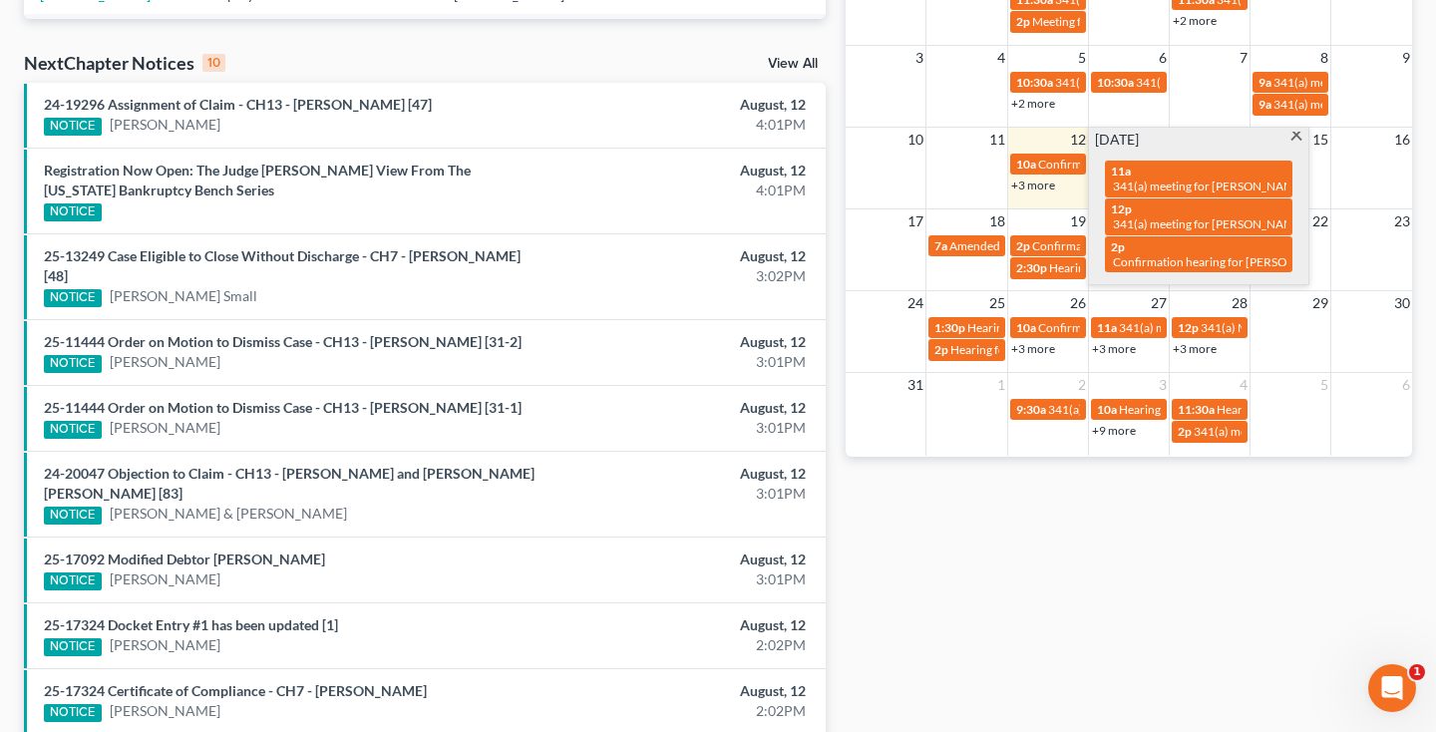
click at [1297, 136] on span at bounding box center [1296, 138] width 15 height 13
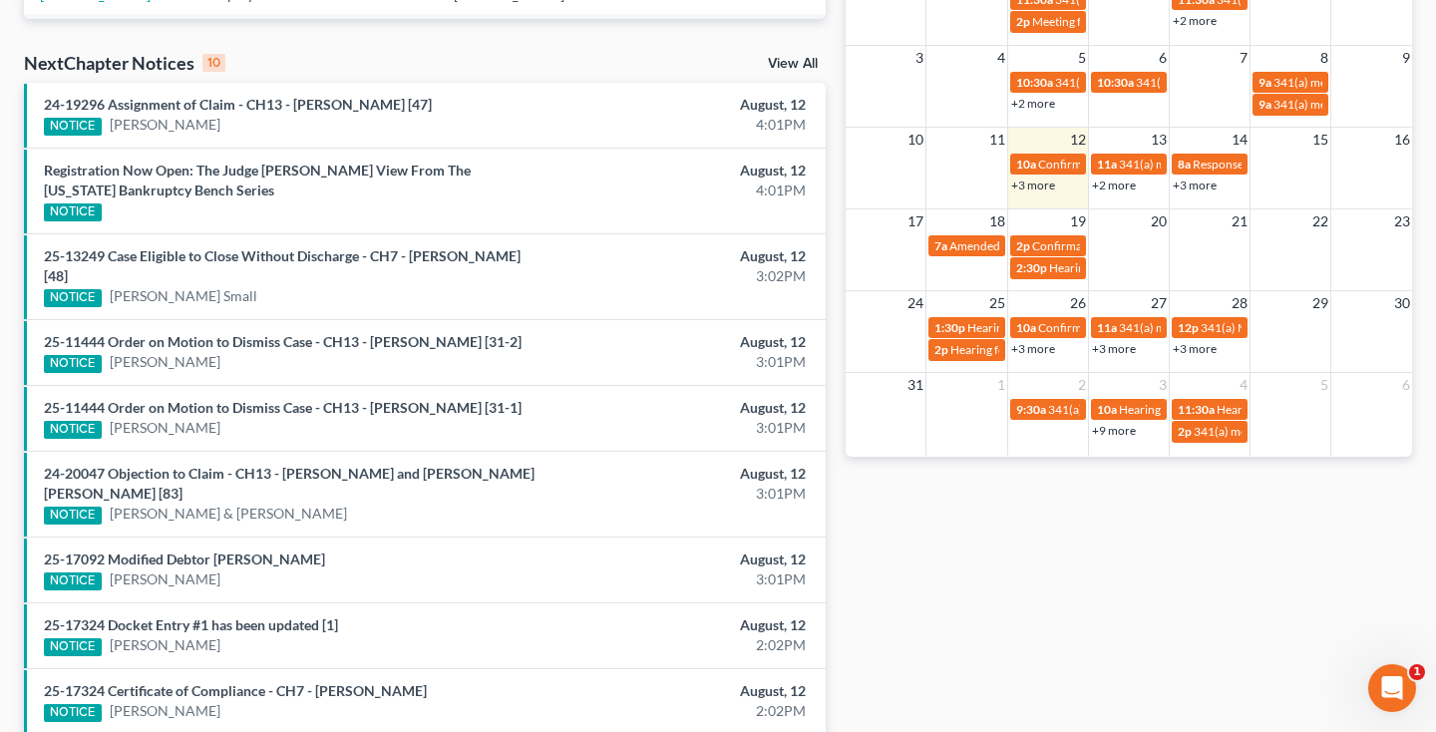
click at [1207, 188] on link "+3 more" at bounding box center [1194, 184] width 44 height 15
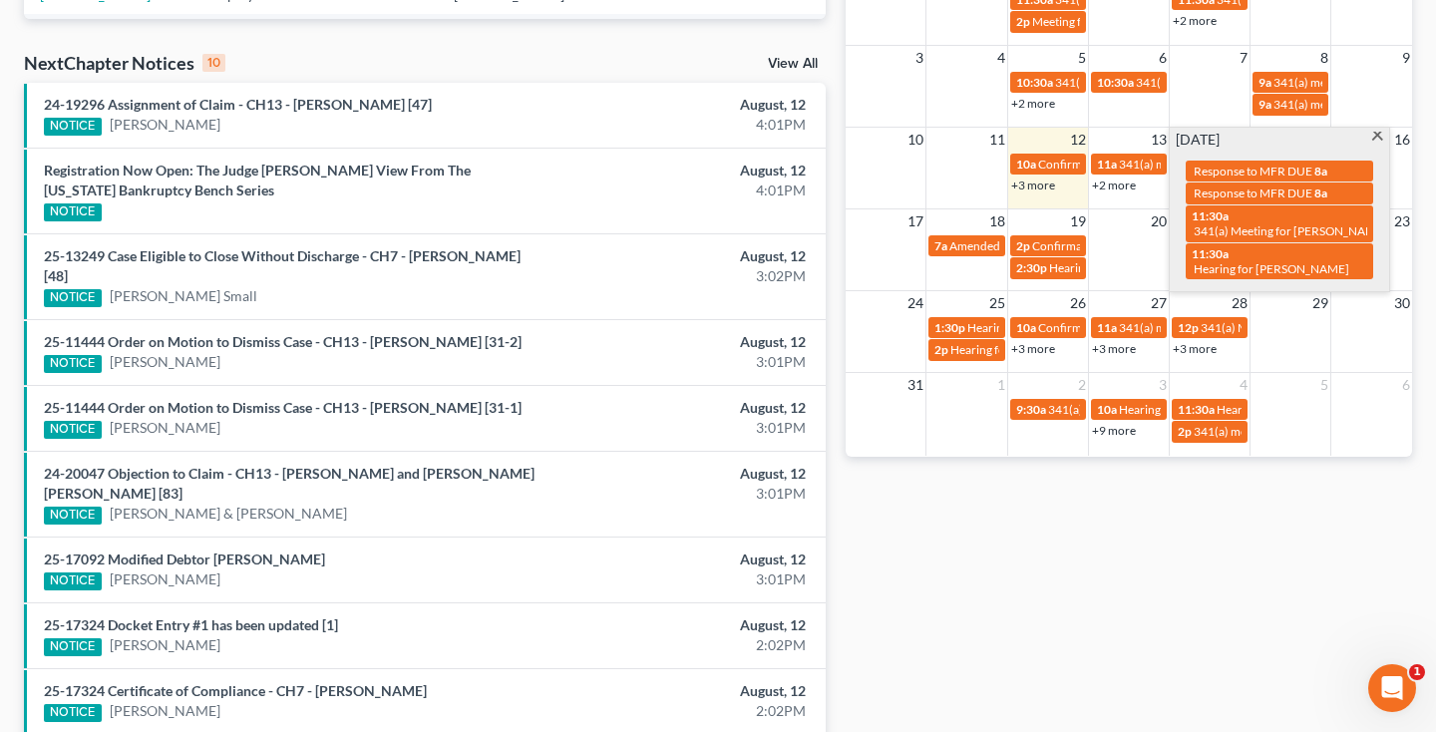
click at [1381, 135] on span at bounding box center [1377, 138] width 15 height 13
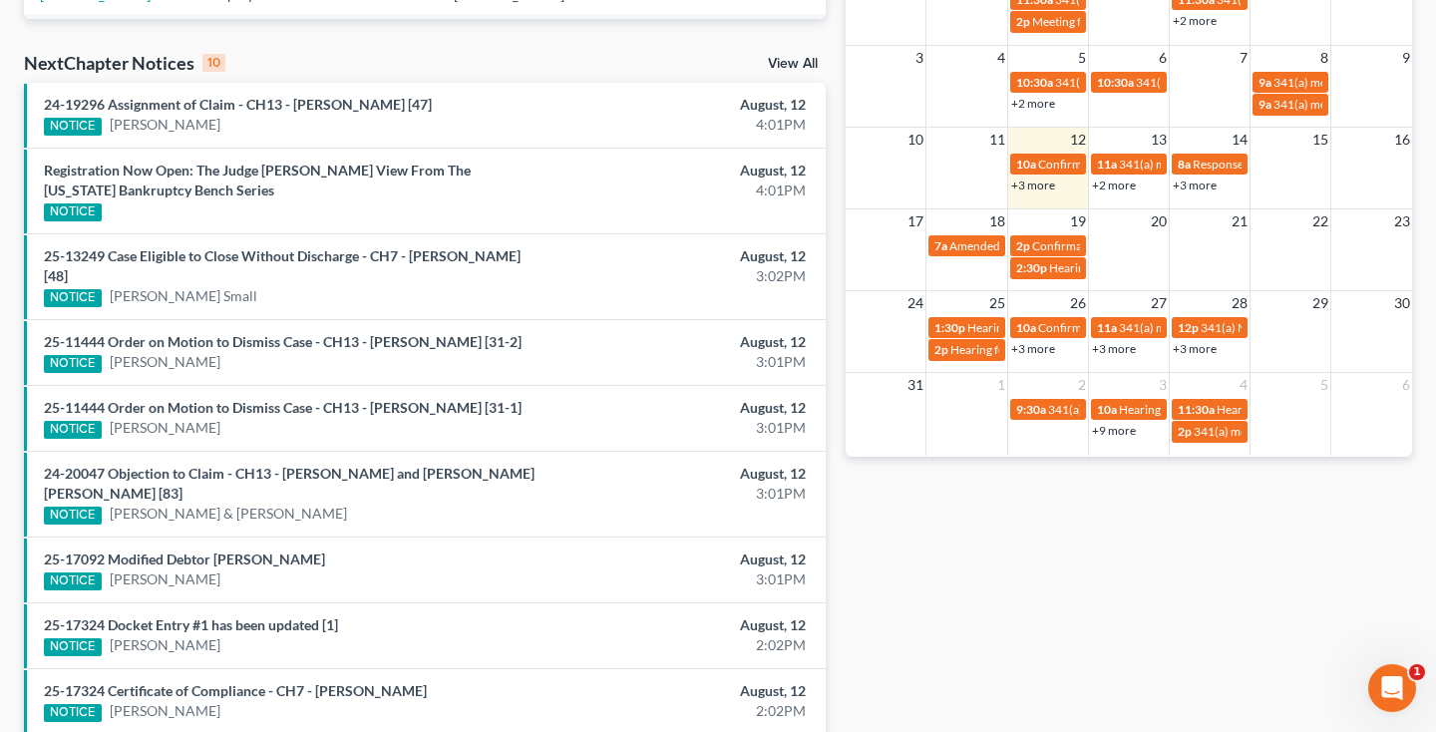
click at [1029, 182] on link "+3 more" at bounding box center [1033, 184] width 44 height 15
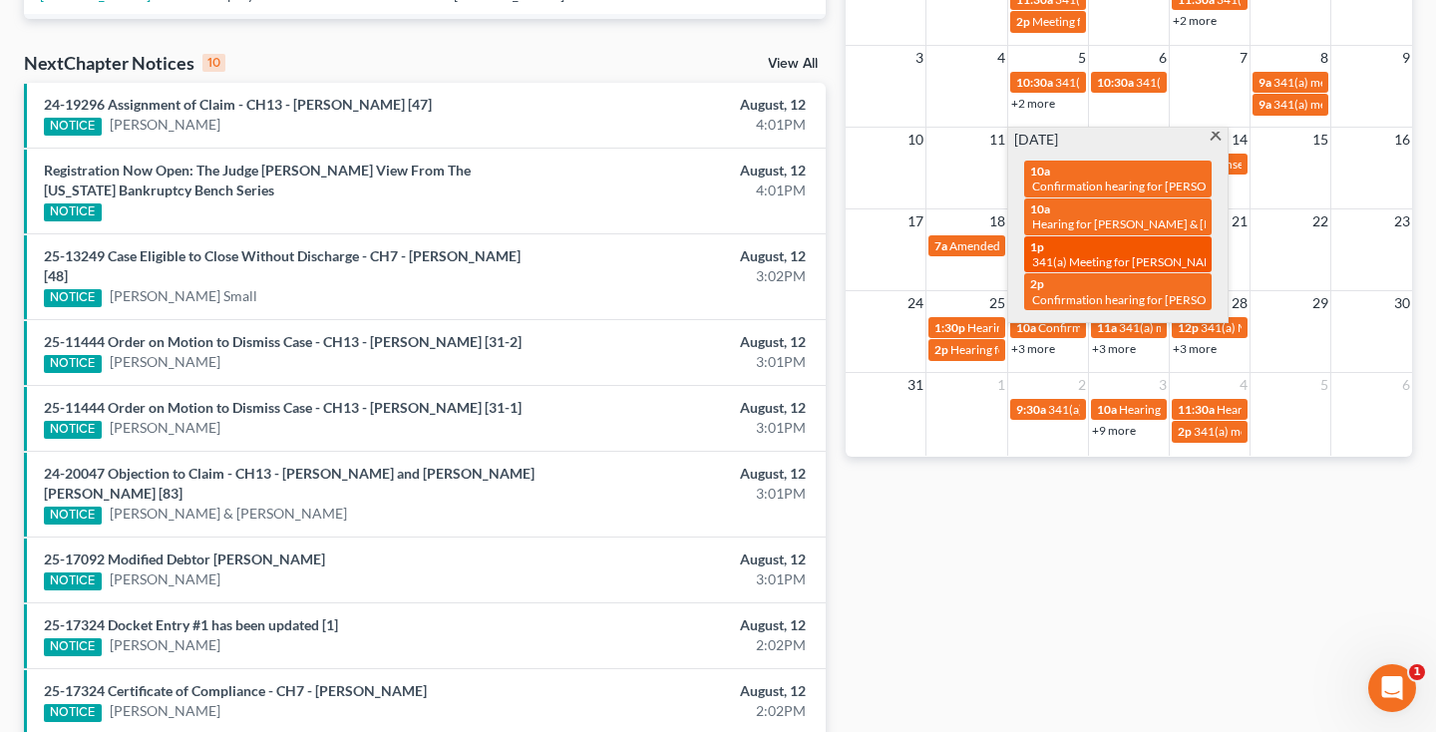
click at [1072, 254] on span "341(a) Meeting for [PERSON_NAME]" at bounding box center [1128, 261] width 193 height 15
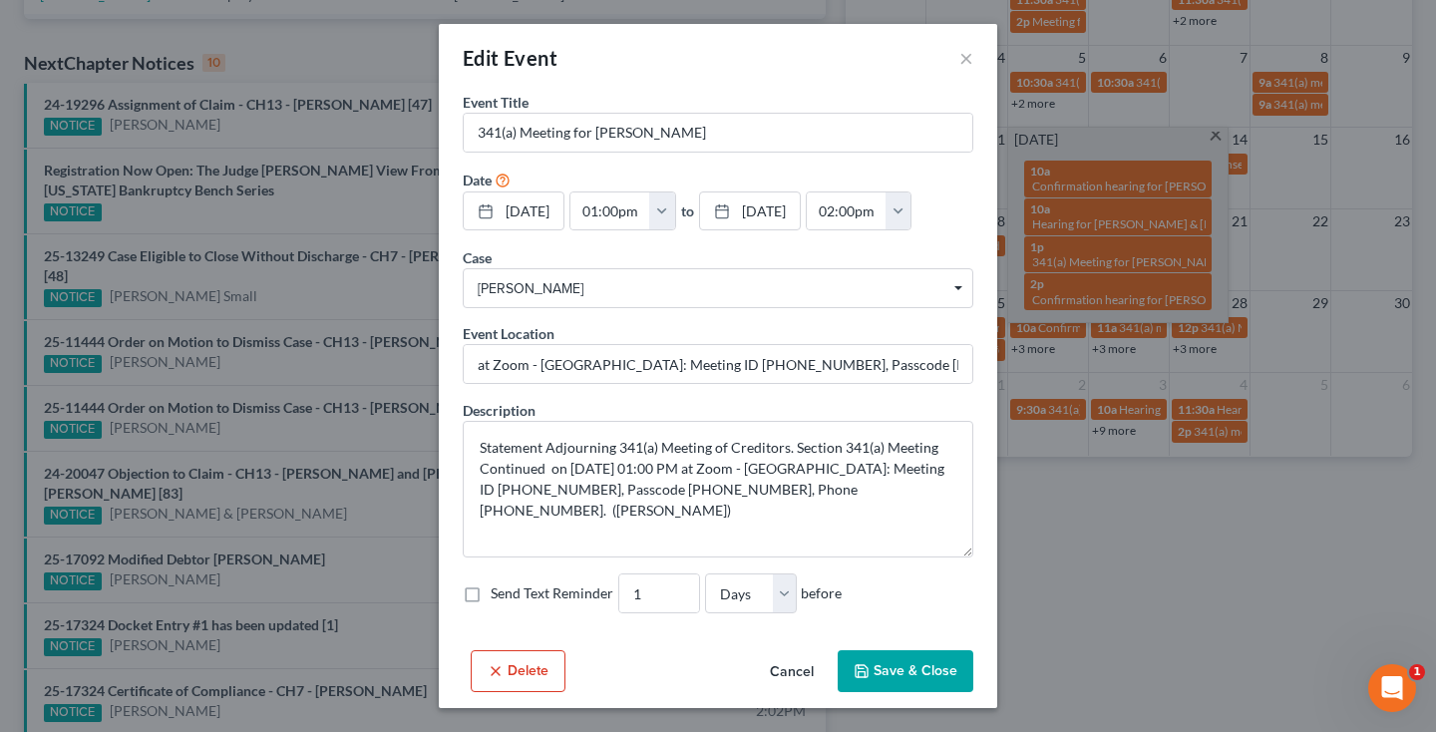
click at [539, 661] on button "Delete" at bounding box center [518, 671] width 95 height 42
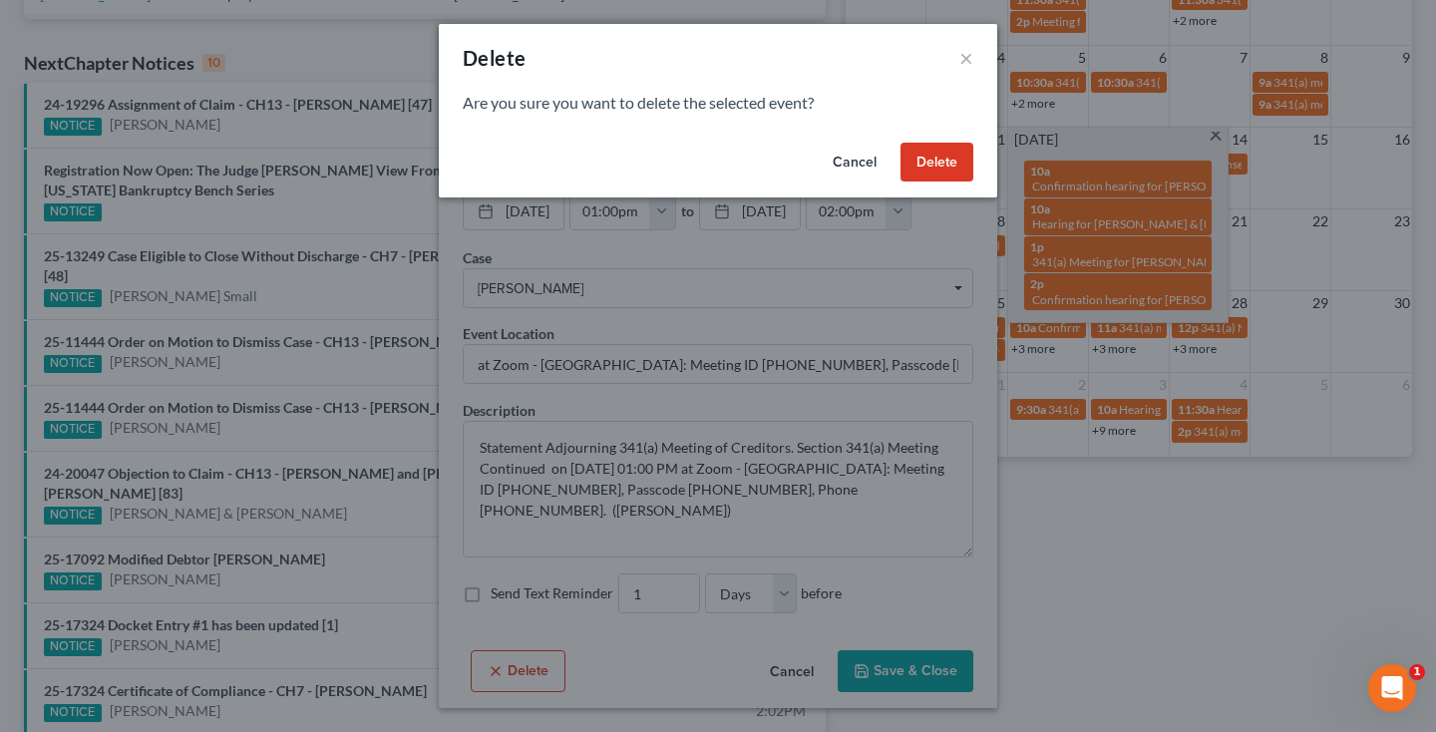
click at [958, 169] on button "Delete" at bounding box center [936, 163] width 73 height 40
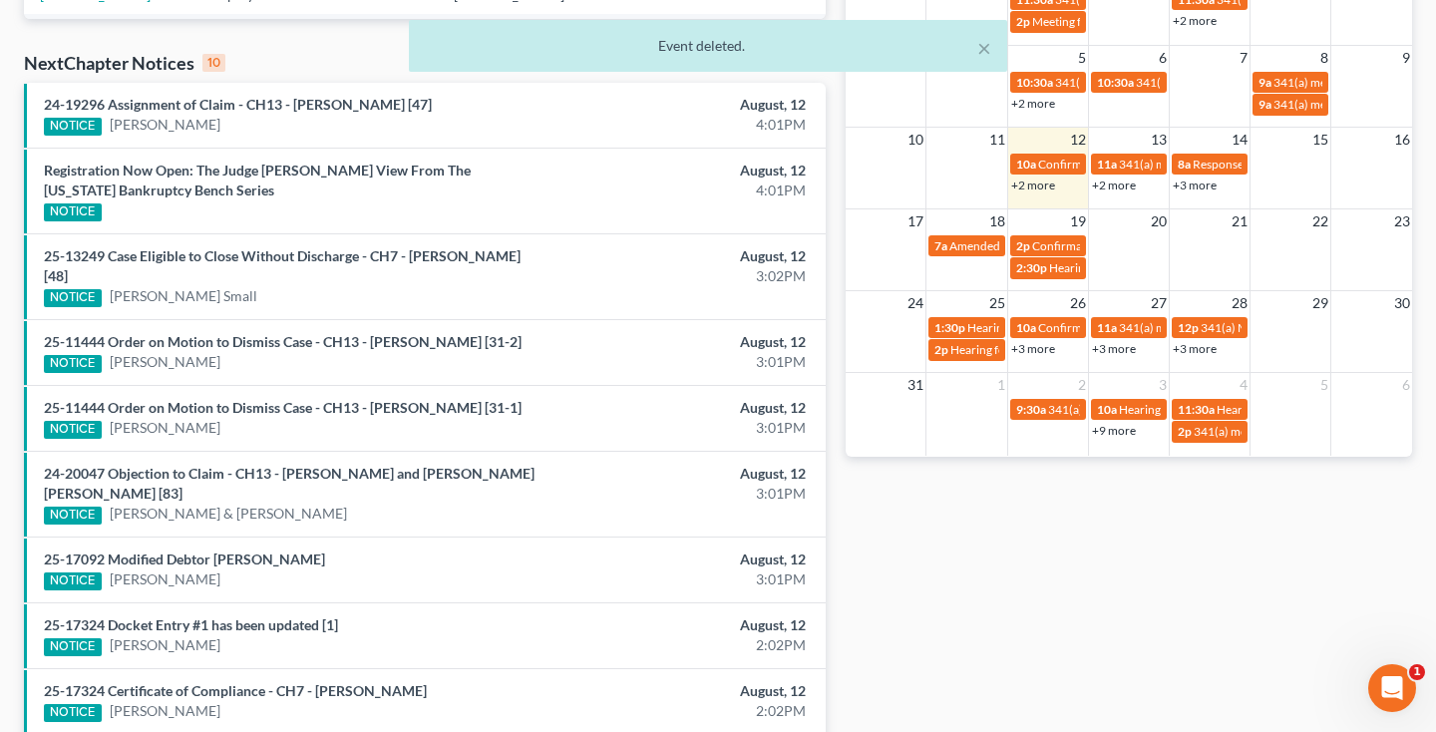
click at [1036, 182] on link "+2 more" at bounding box center [1033, 184] width 44 height 15
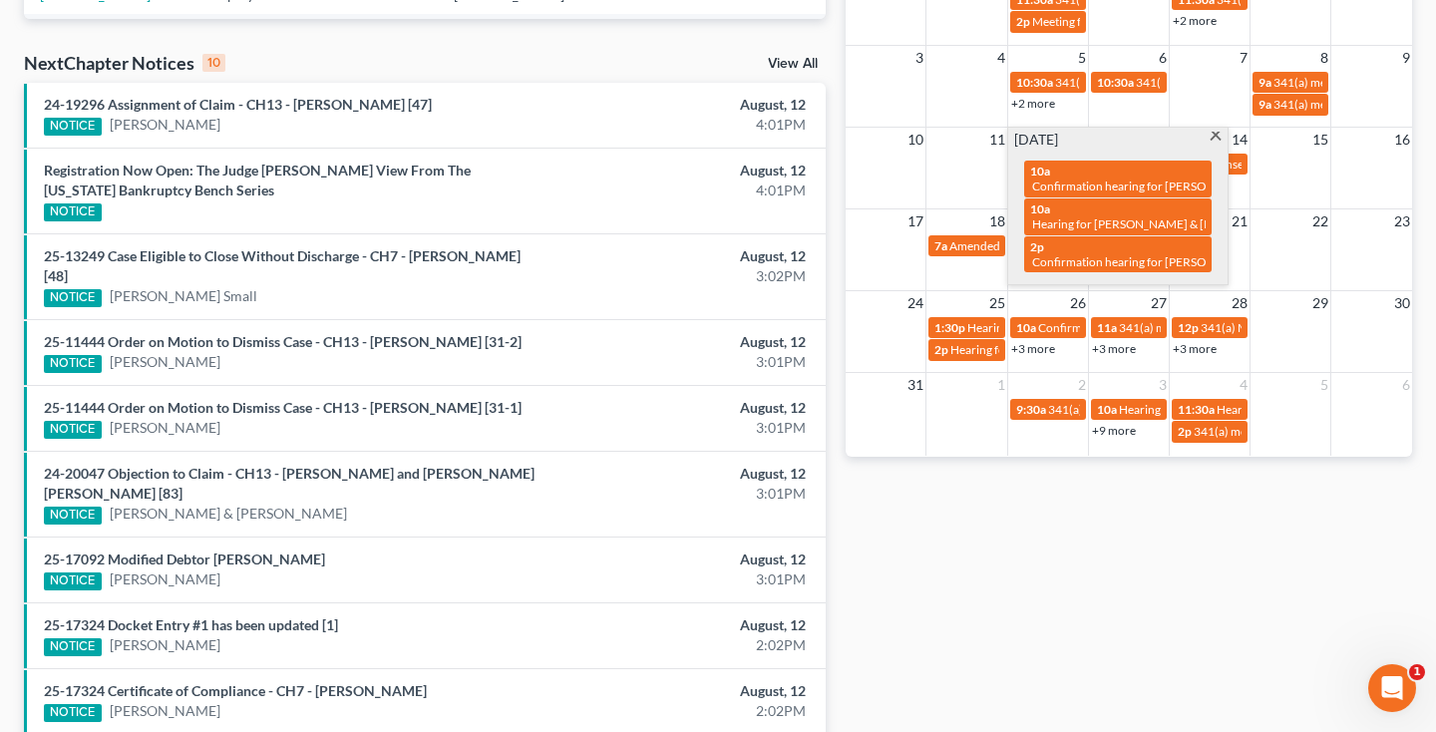
click at [1214, 136] on span at bounding box center [1214, 138] width 15 height 13
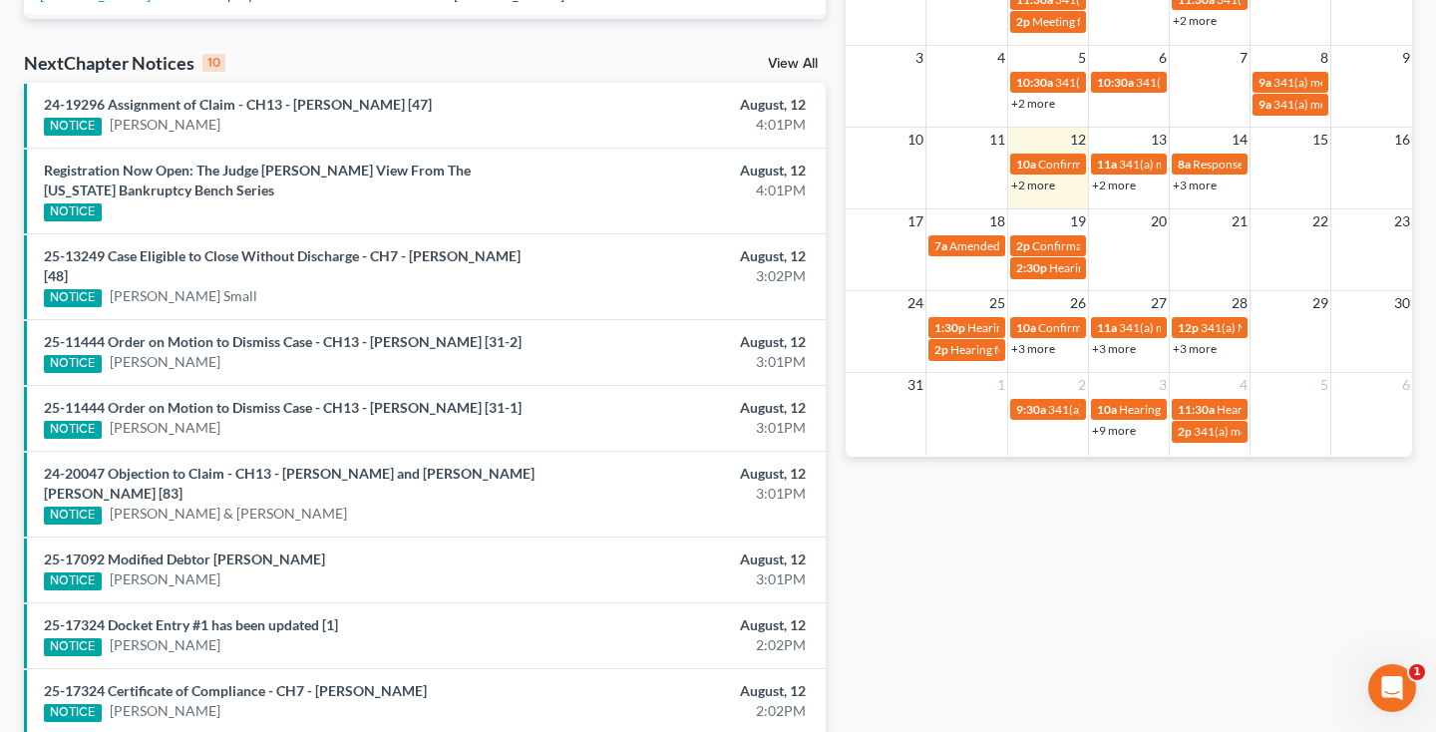
click at [1112, 185] on link "+2 more" at bounding box center [1114, 184] width 44 height 15
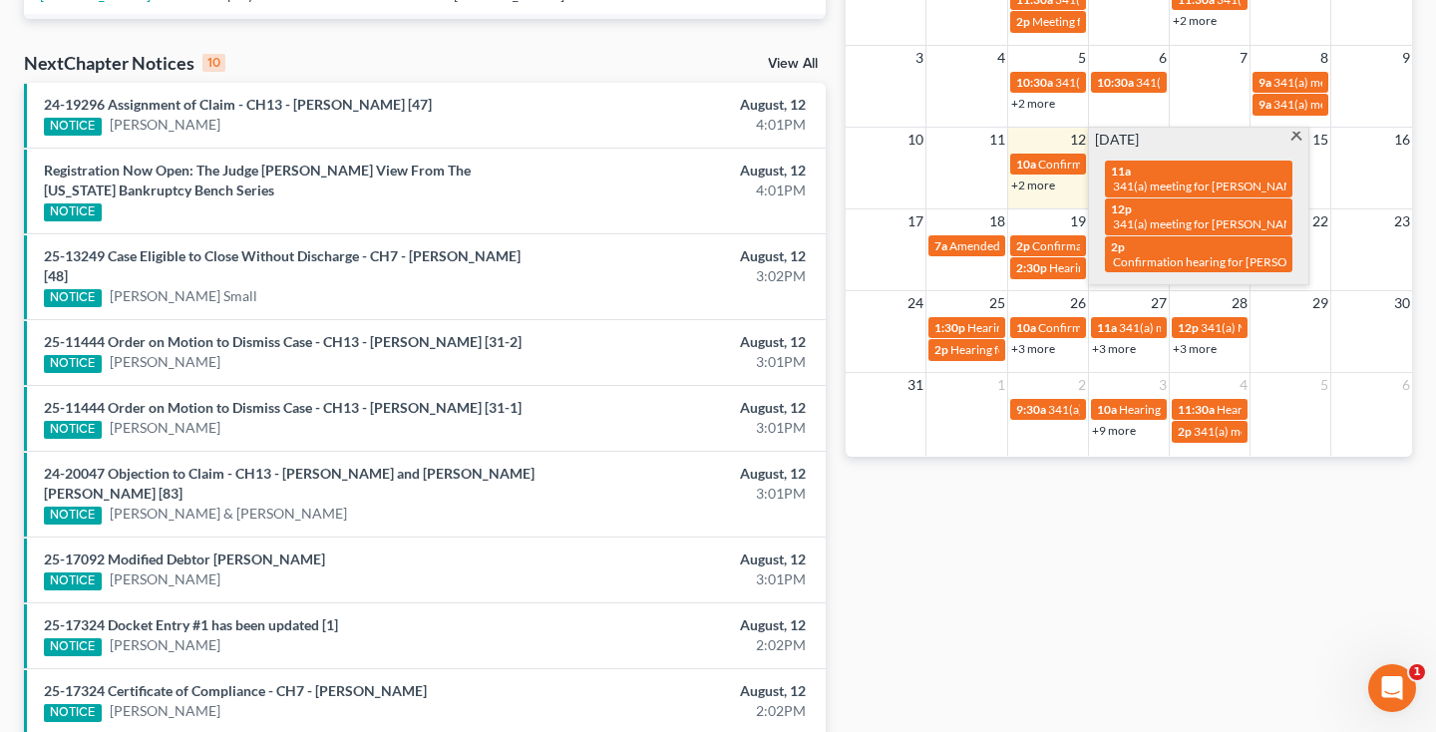
click at [1293, 139] on span at bounding box center [1296, 138] width 15 height 13
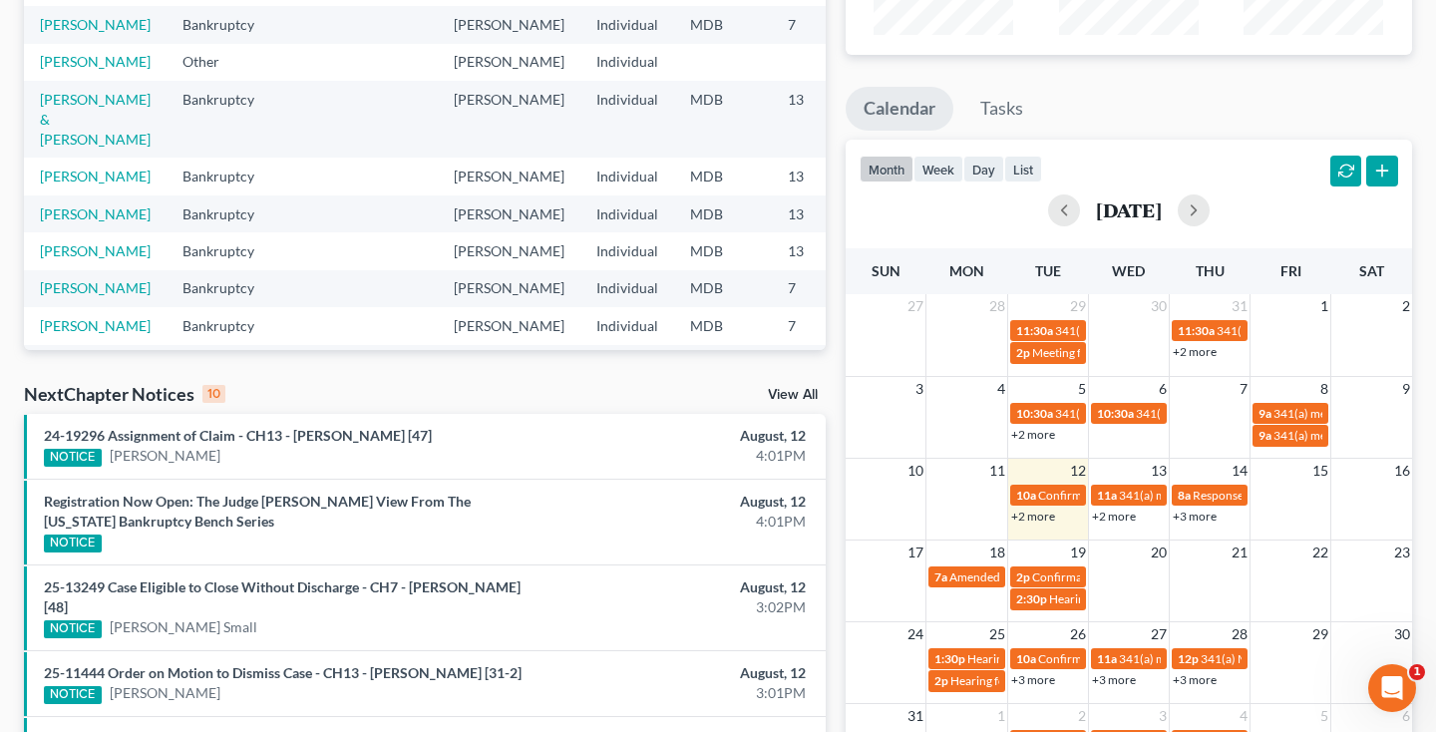
scroll to position [324, 0]
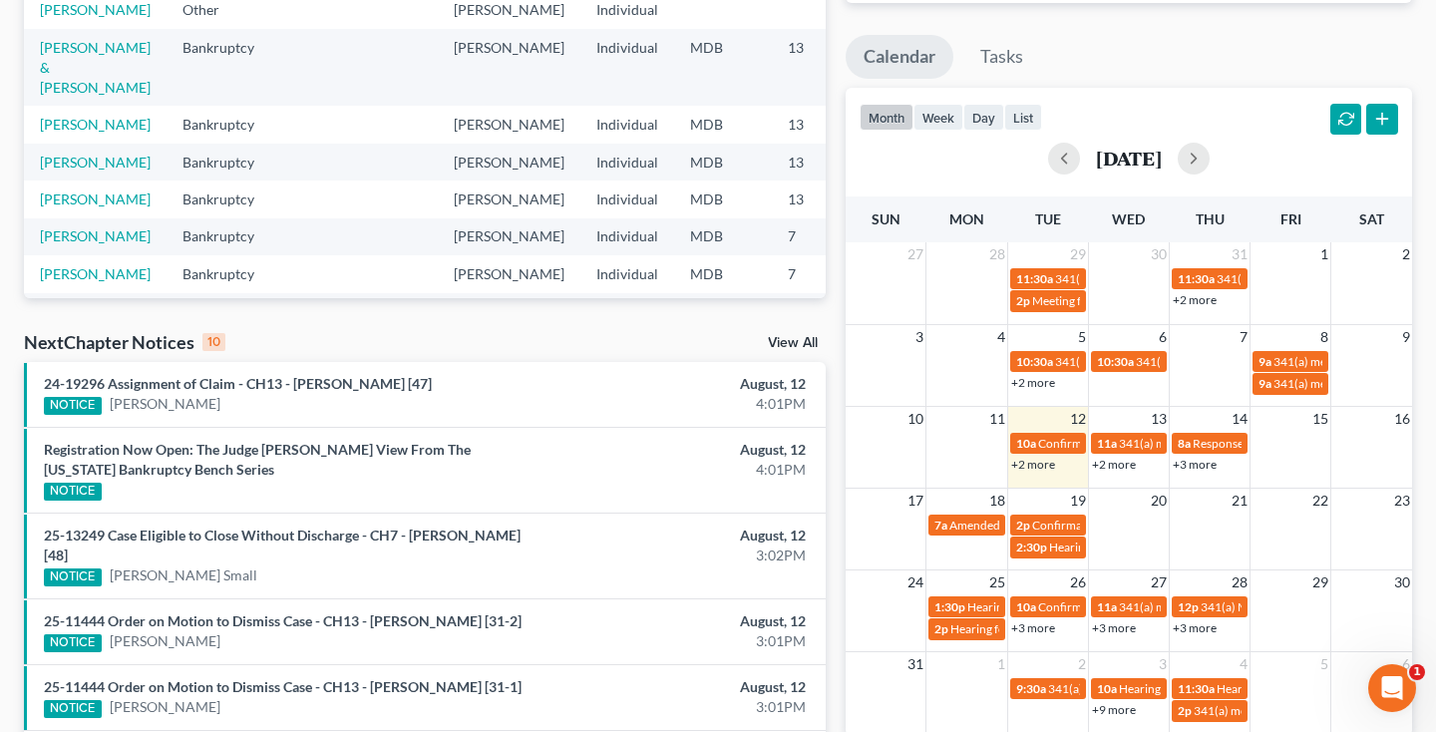
click at [1022, 463] on link "+2 more" at bounding box center [1033, 464] width 44 height 15
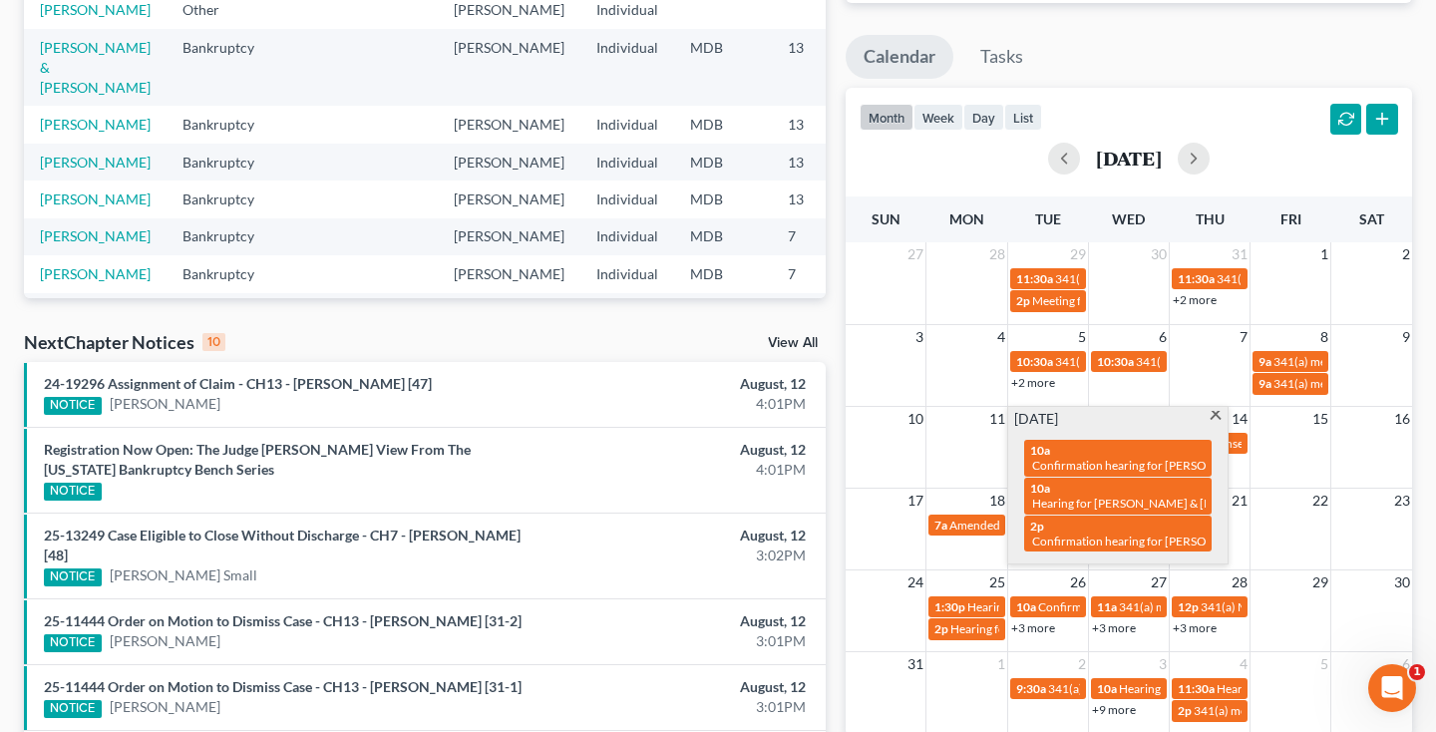
click at [1218, 416] on span at bounding box center [1214, 417] width 15 height 13
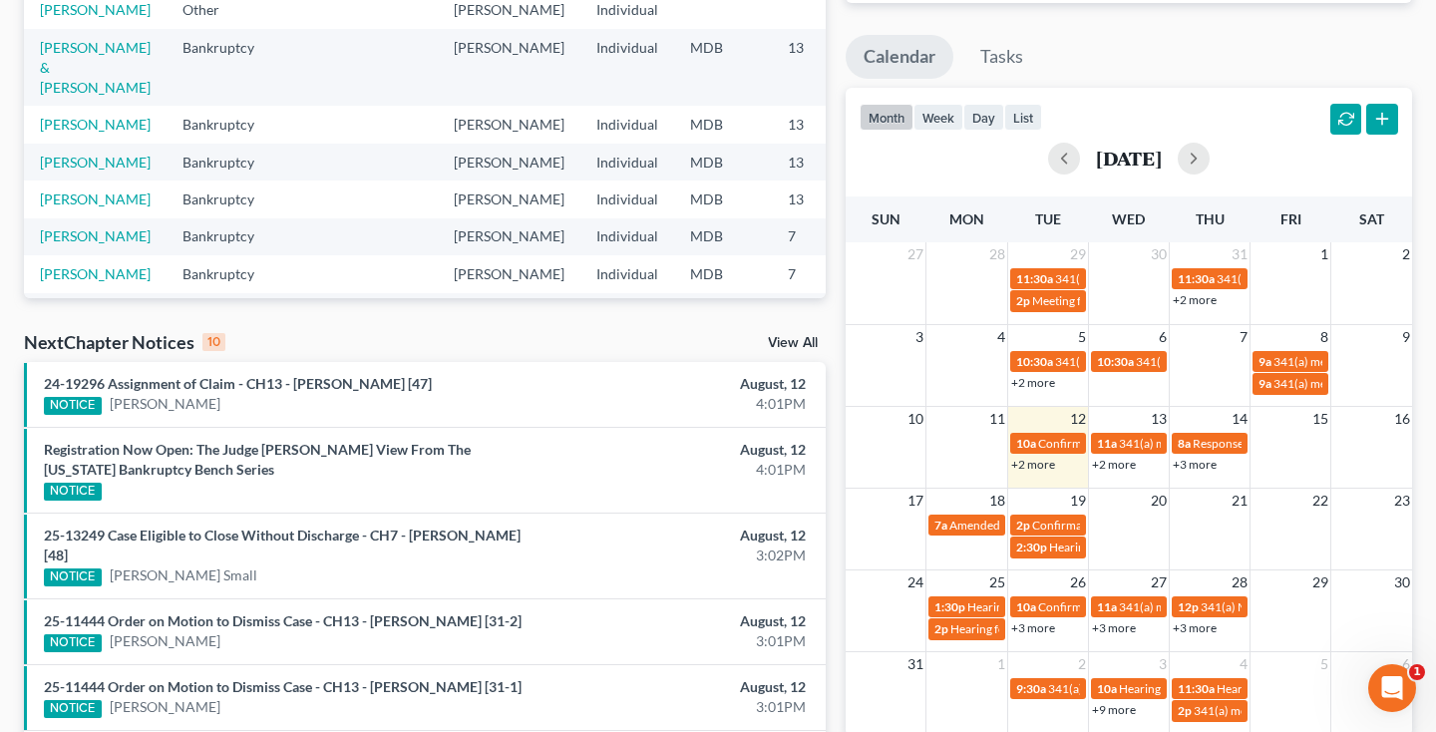
click at [1114, 466] on link "+2 more" at bounding box center [1114, 464] width 44 height 15
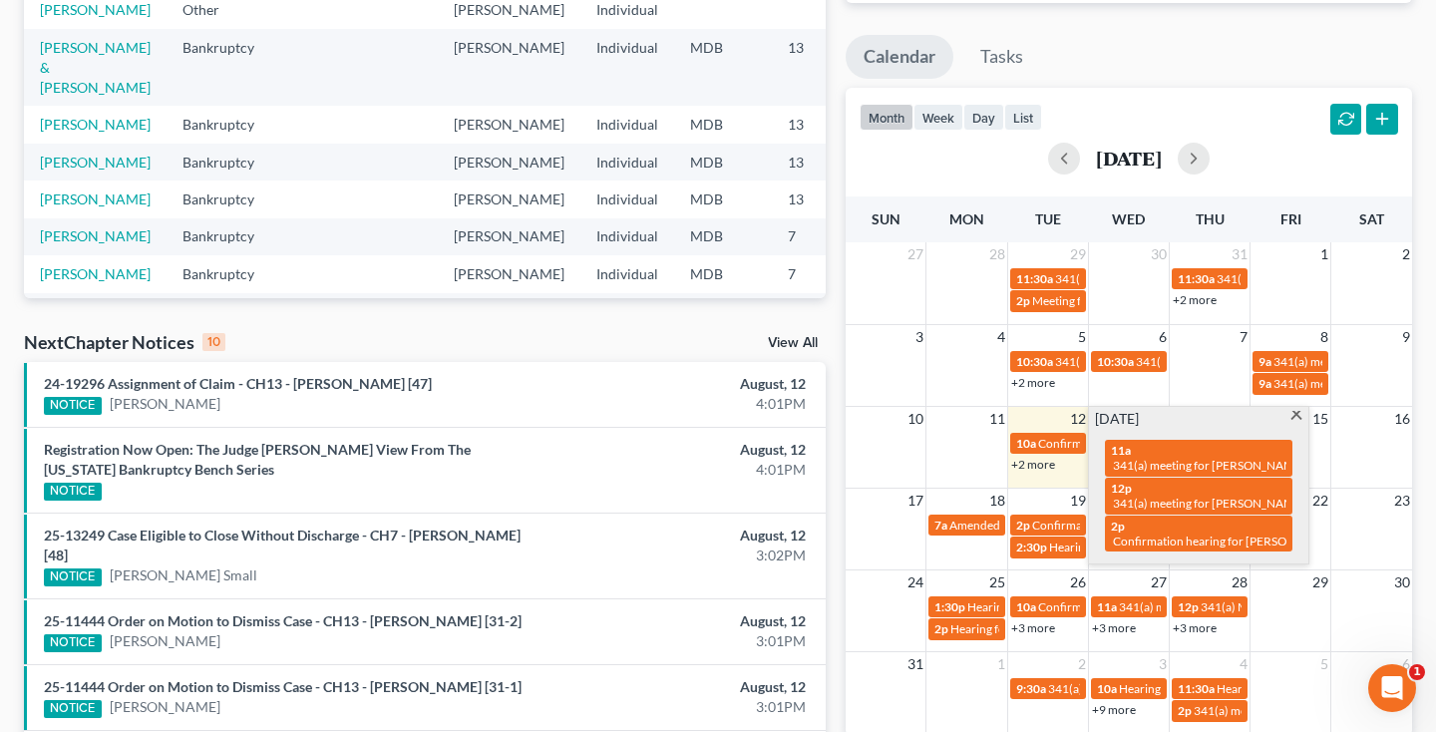
click at [1296, 417] on span at bounding box center [1296, 417] width 15 height 13
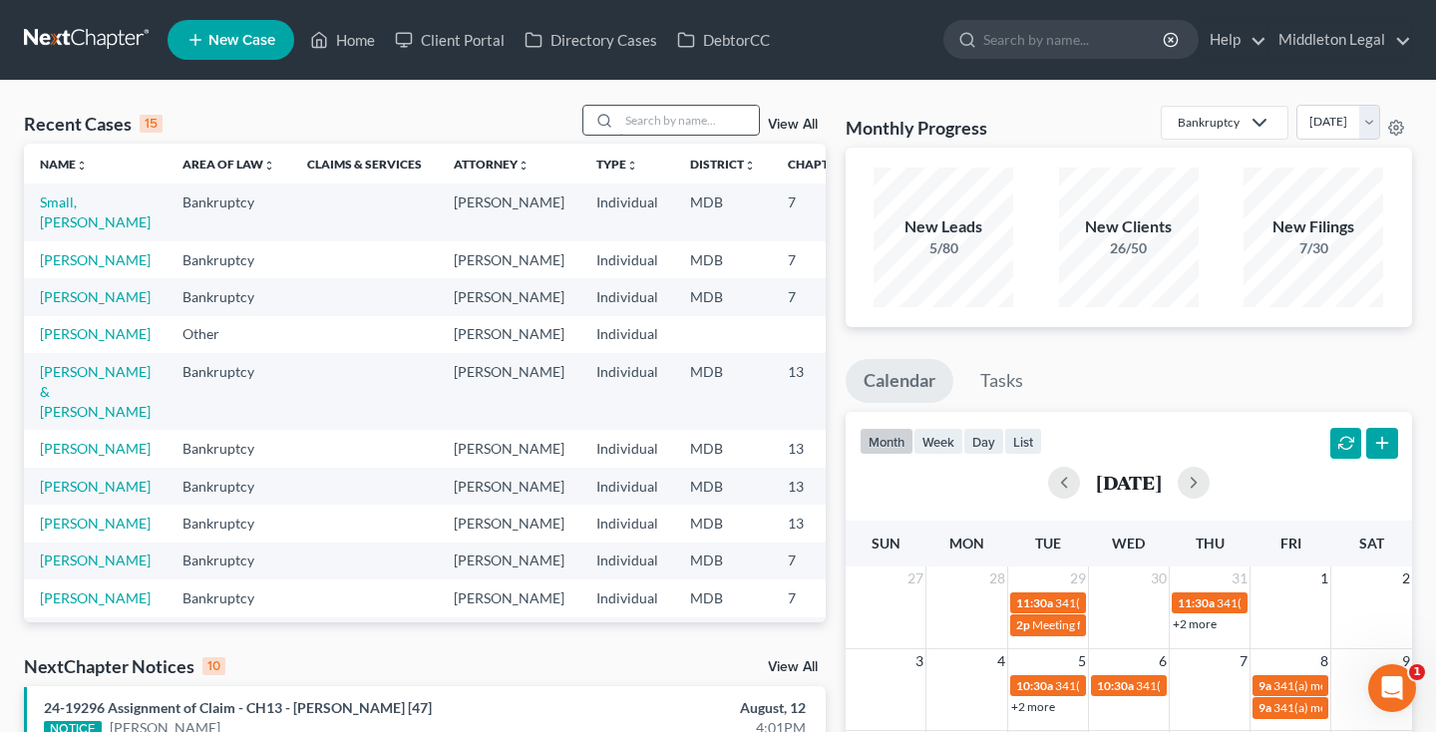
scroll to position [0, 0]
click at [735, 125] on input "search" at bounding box center [689, 120] width 140 height 29
type input "[PERSON_NAME]"
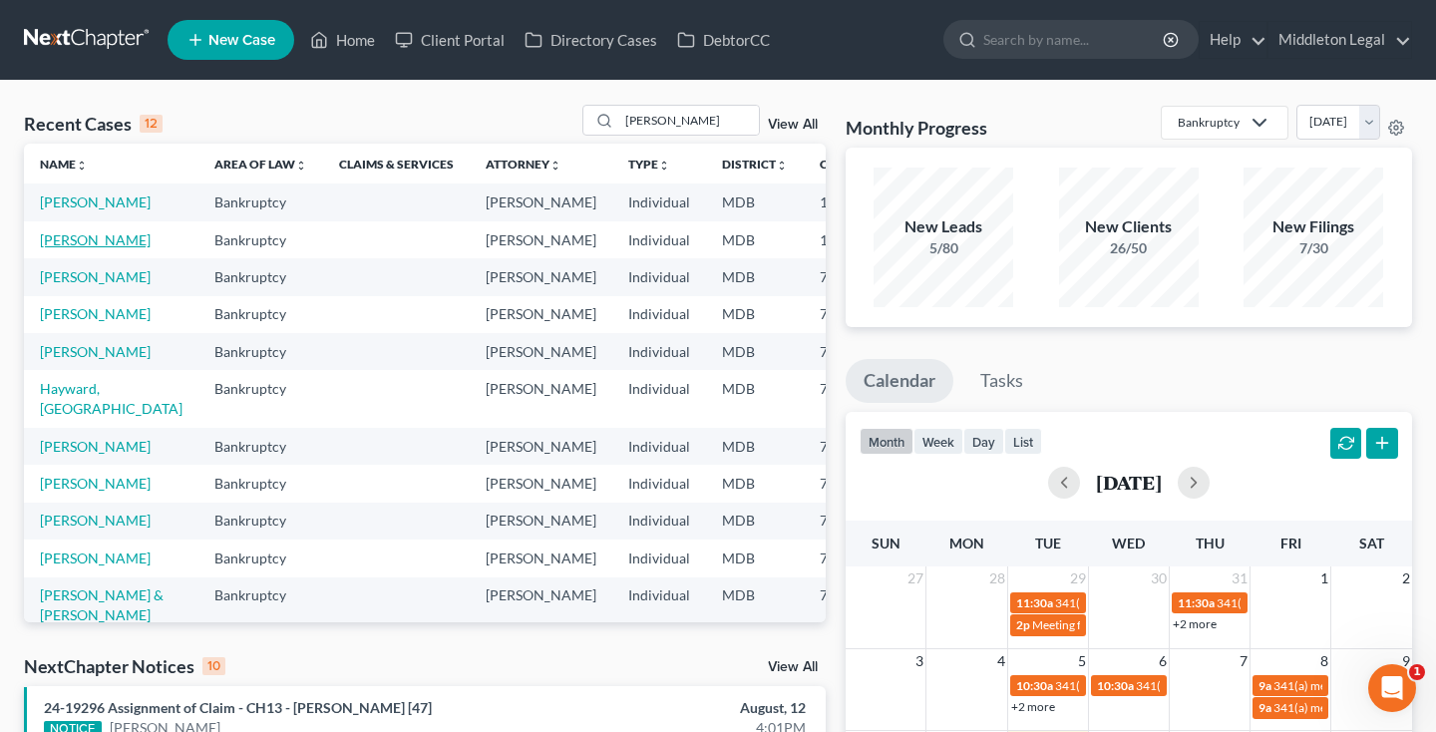
click at [62, 248] on link "[PERSON_NAME]" at bounding box center [95, 239] width 111 height 17
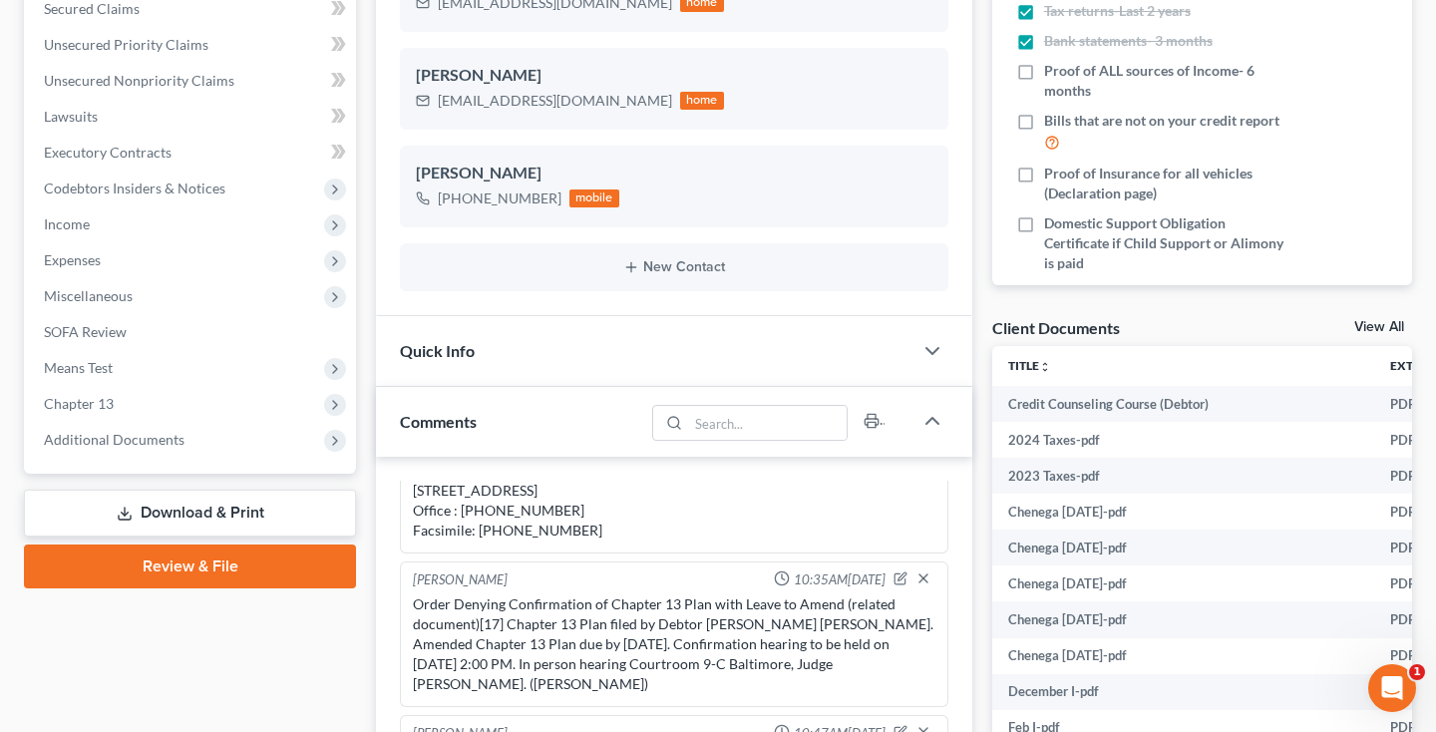
scroll to position [451, 0]
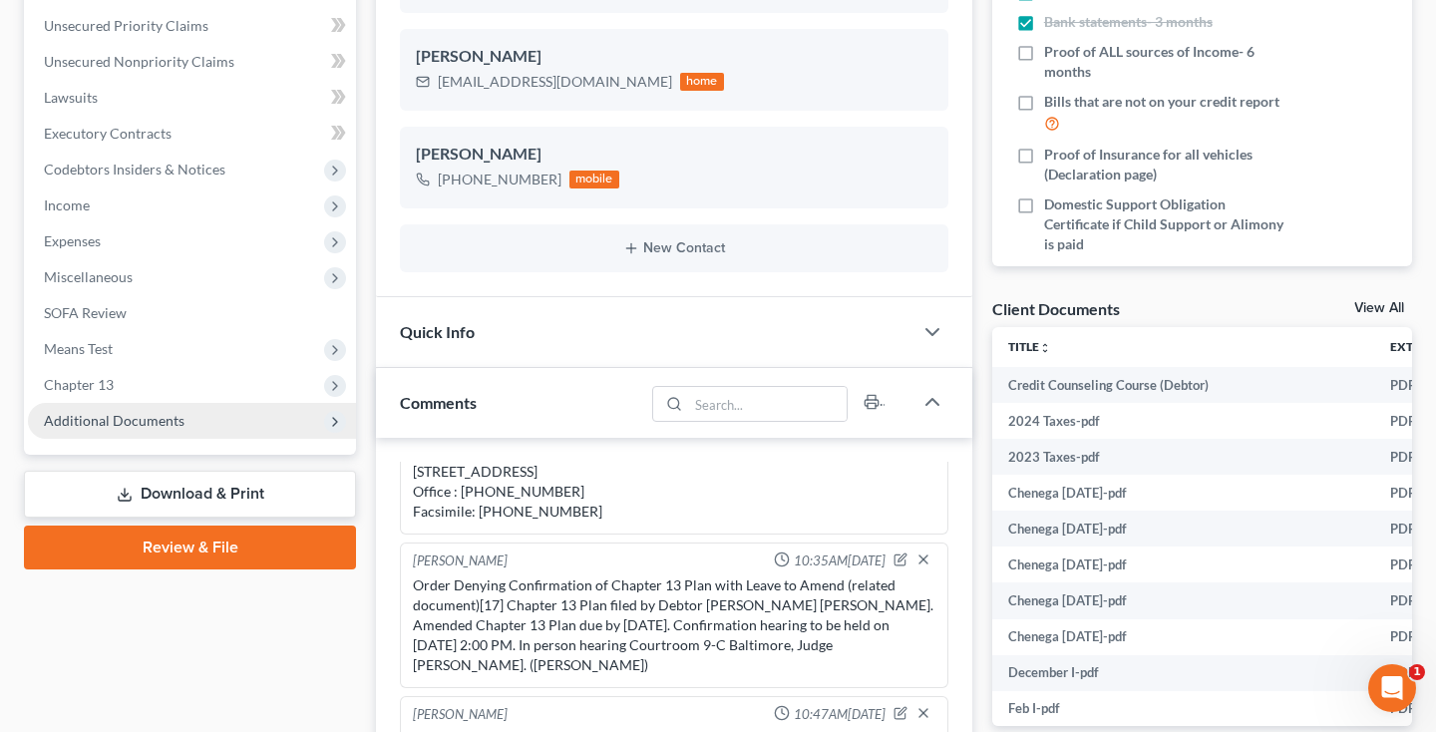
click at [90, 424] on span "Additional Documents" at bounding box center [114, 420] width 141 height 17
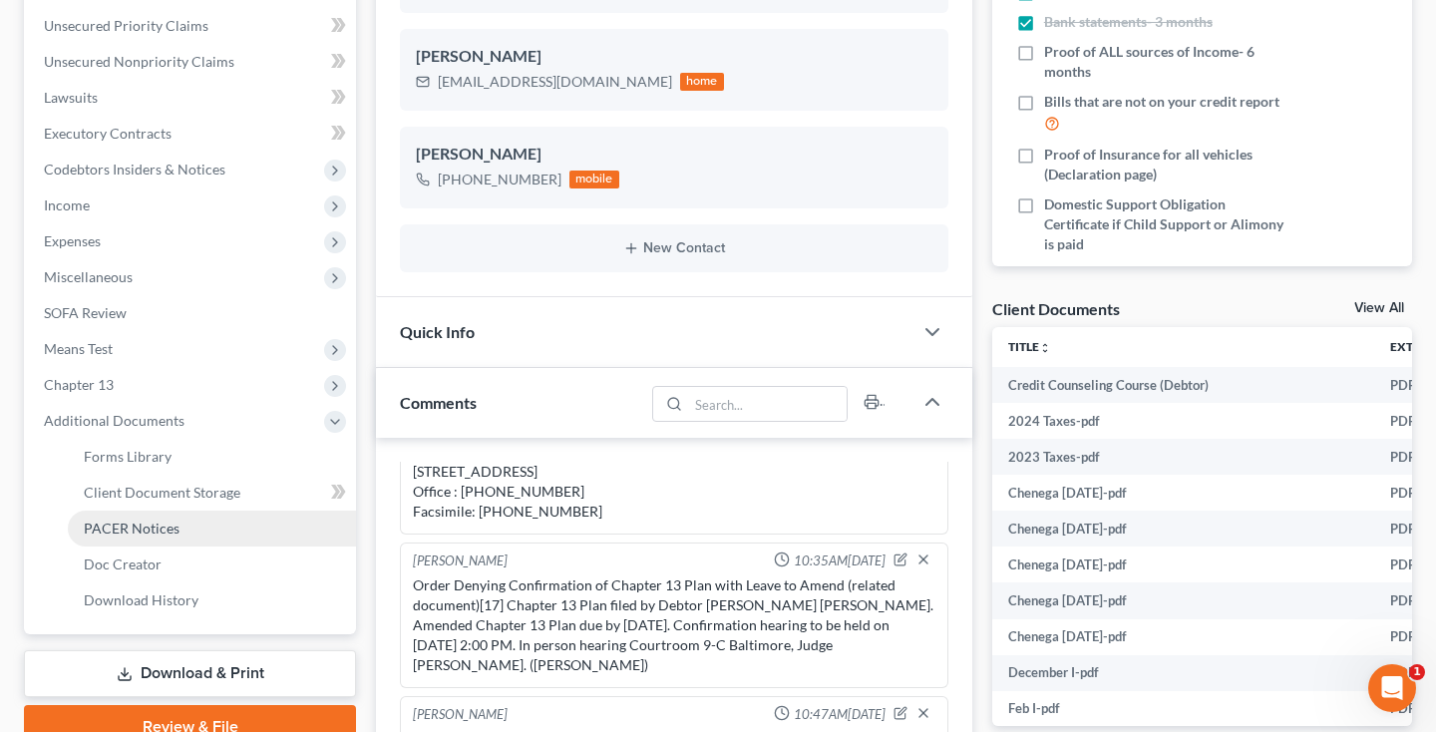
click at [95, 524] on span "PACER Notices" at bounding box center [132, 527] width 96 height 17
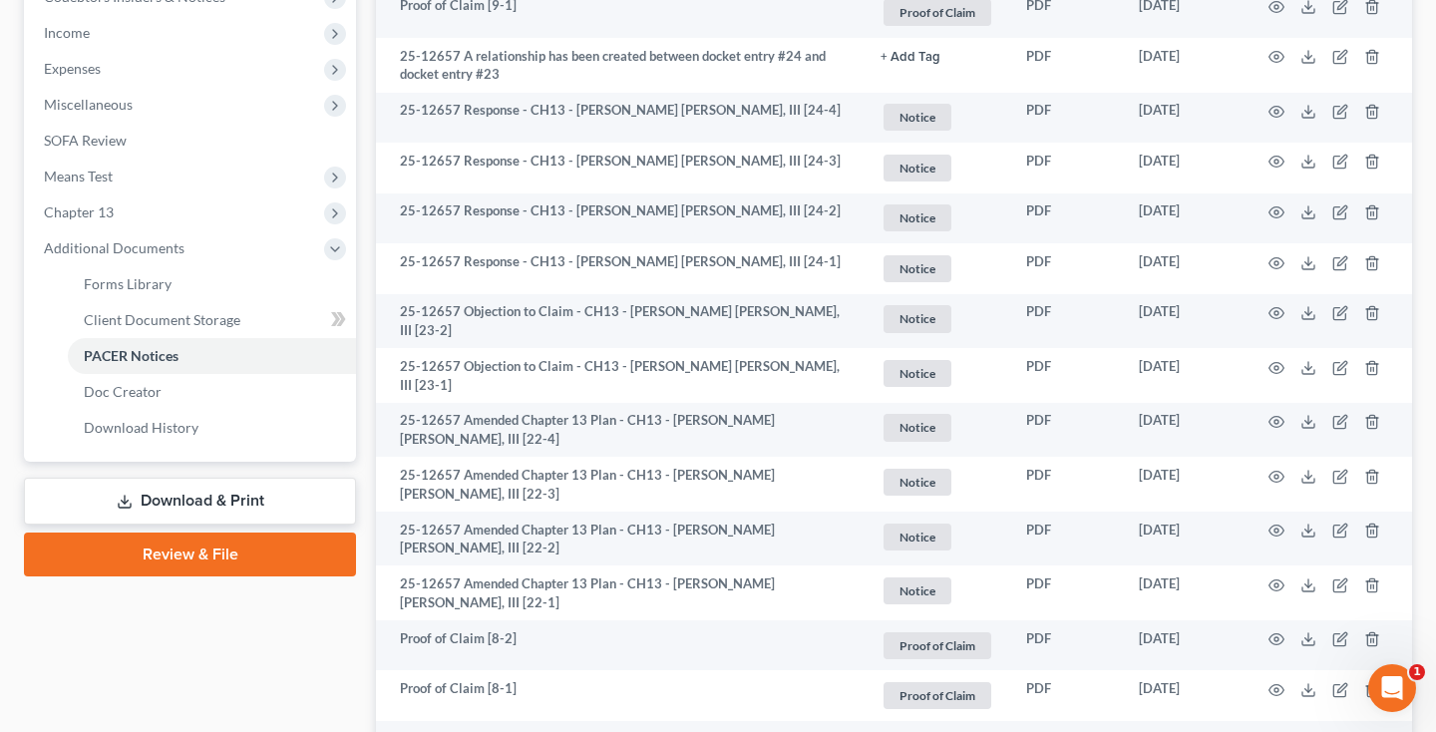
scroll to position [631, 0]
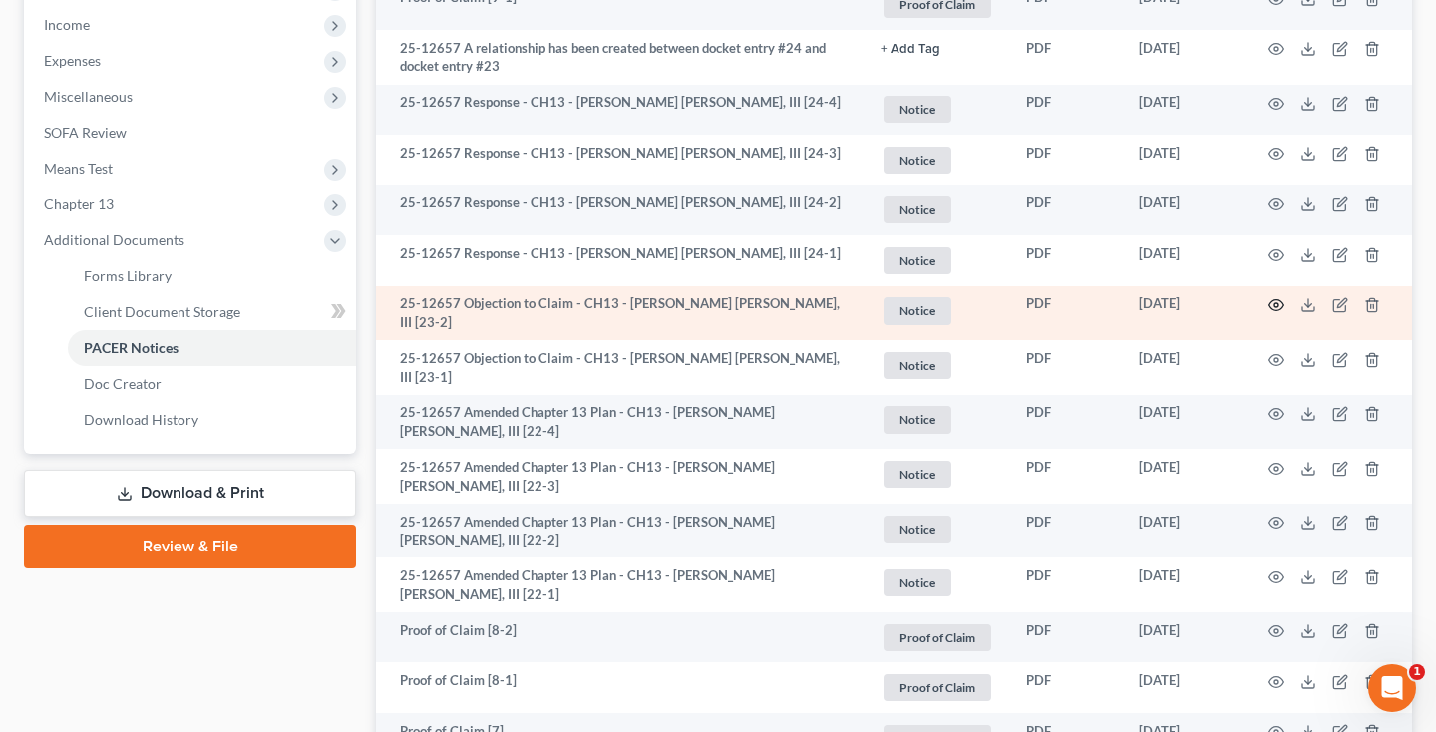
click at [1277, 303] on circle "button" at bounding box center [1276, 305] width 4 height 4
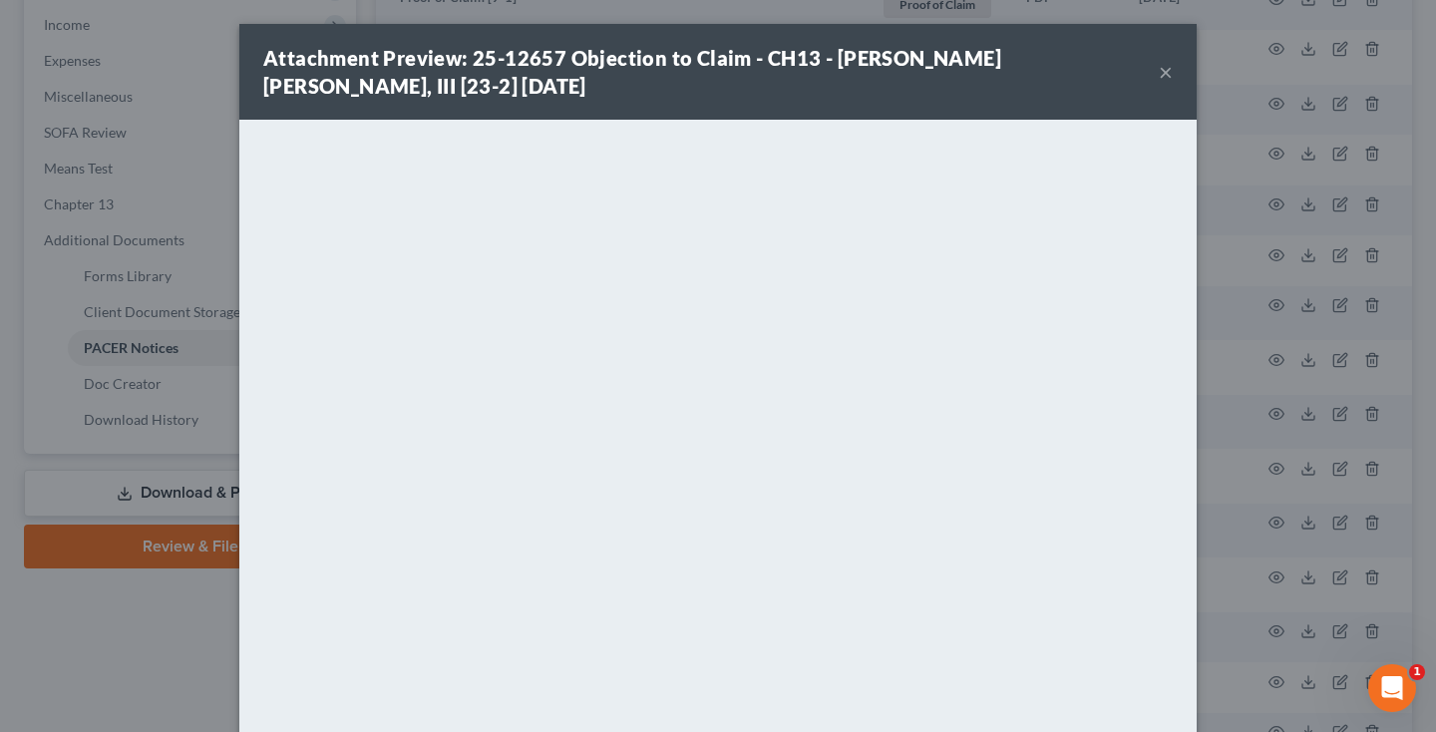
click at [1165, 77] on button "×" at bounding box center [1166, 72] width 14 height 24
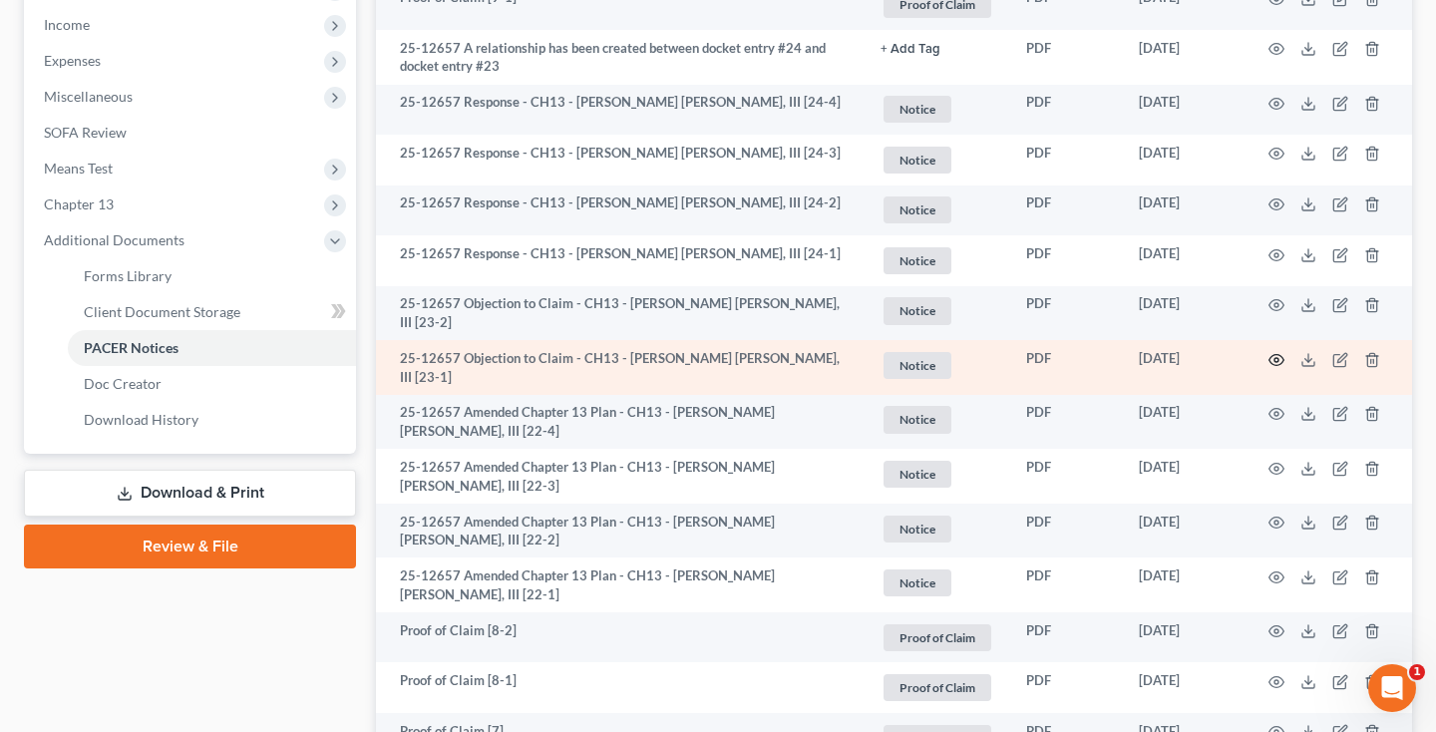
click at [1274, 358] on circle "button" at bounding box center [1276, 360] width 4 height 4
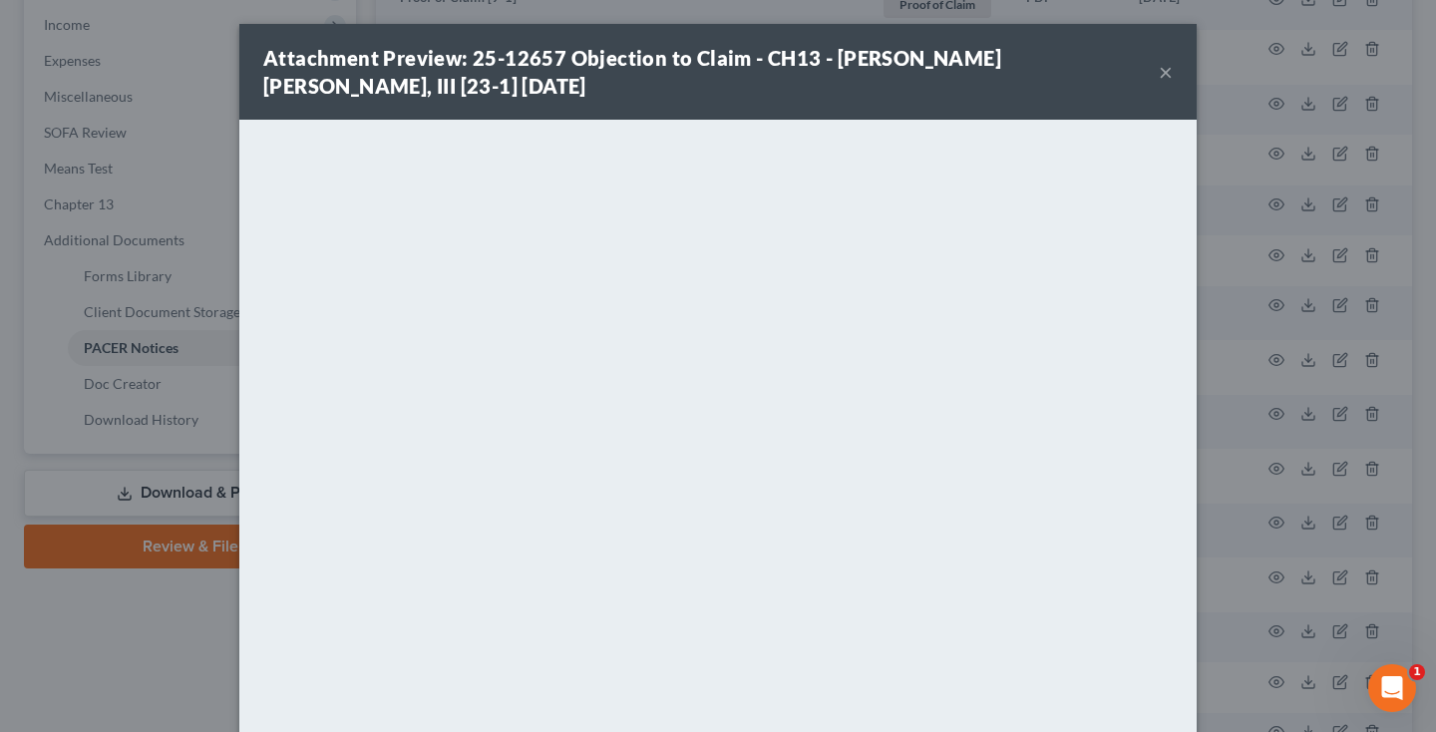
click at [1165, 74] on button "×" at bounding box center [1166, 72] width 14 height 24
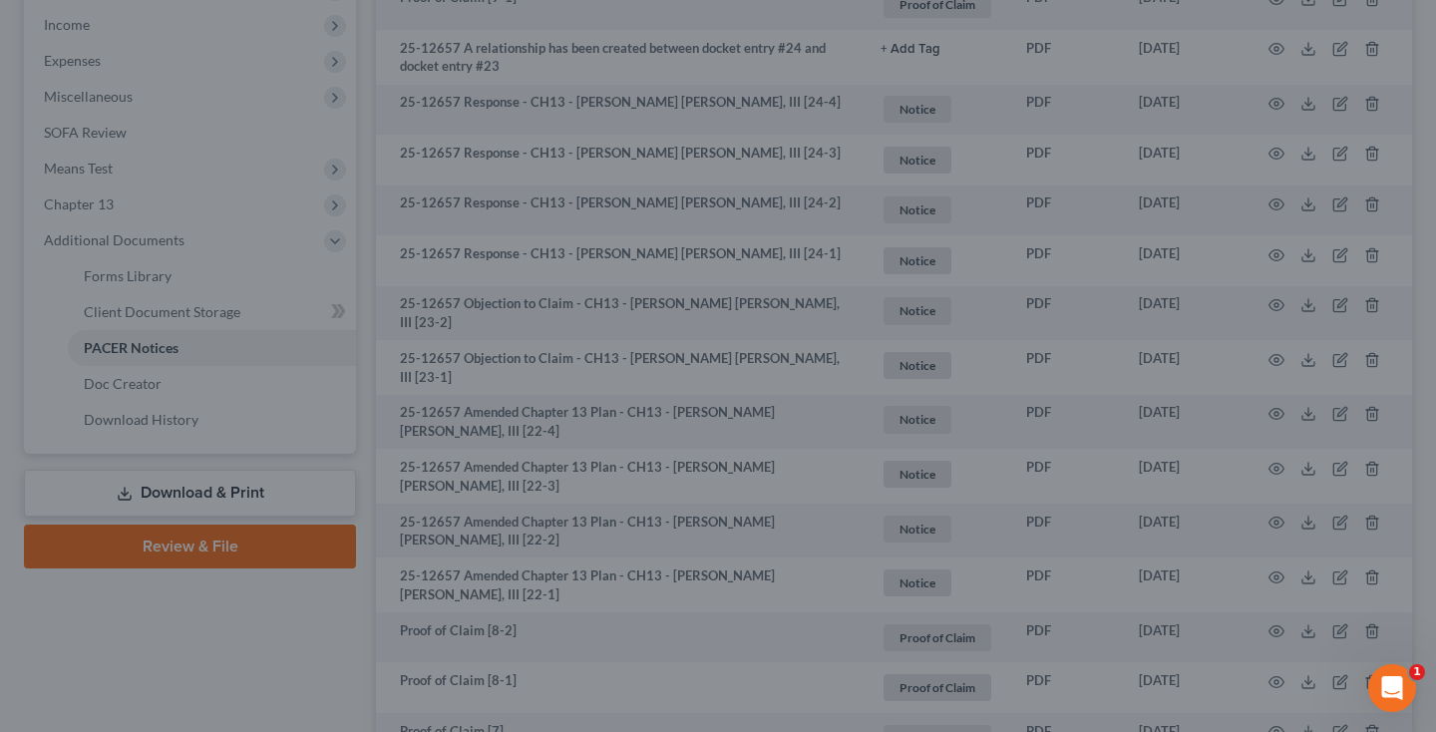
click at [1114, 108] on button "×" at bounding box center [1108, 118] width 12 height 21
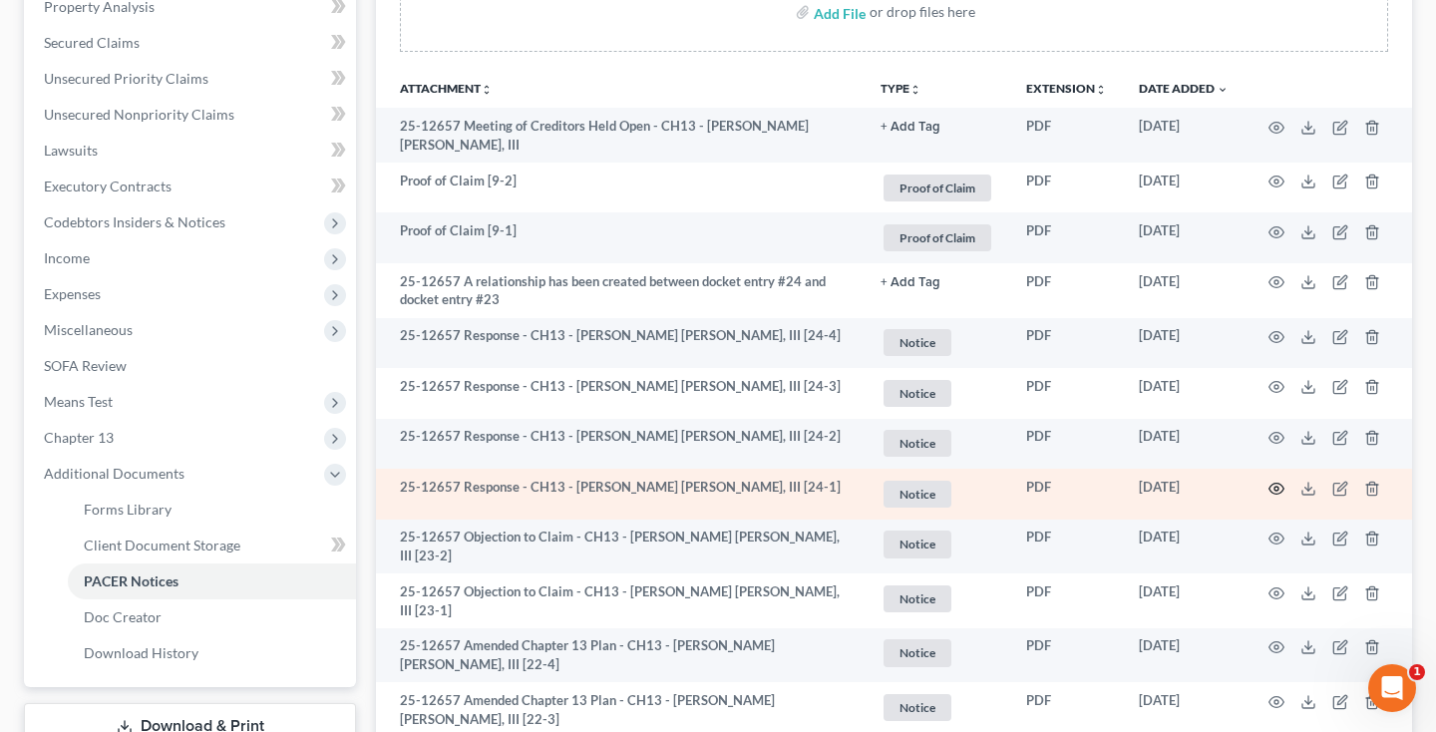
scroll to position [377, 0]
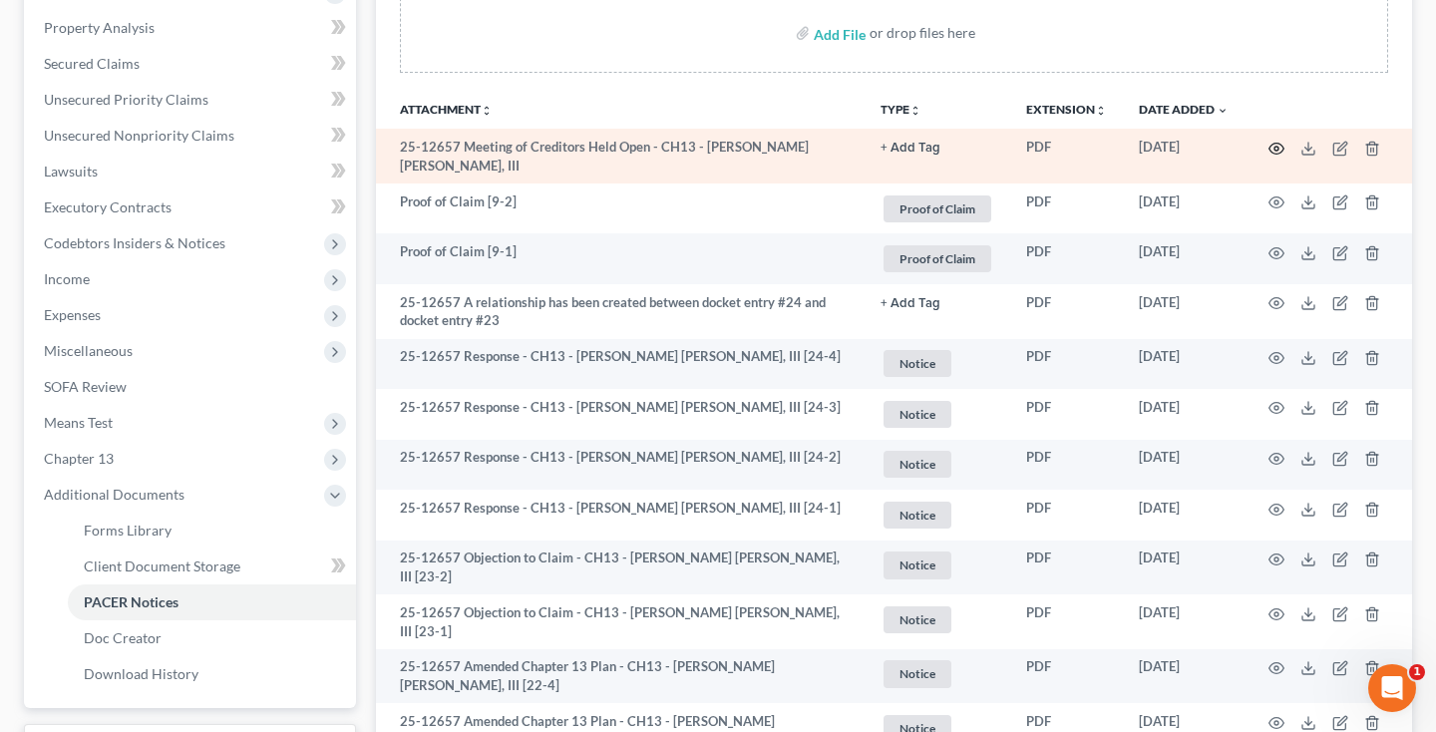
click at [1274, 151] on circle "button" at bounding box center [1276, 149] width 4 height 4
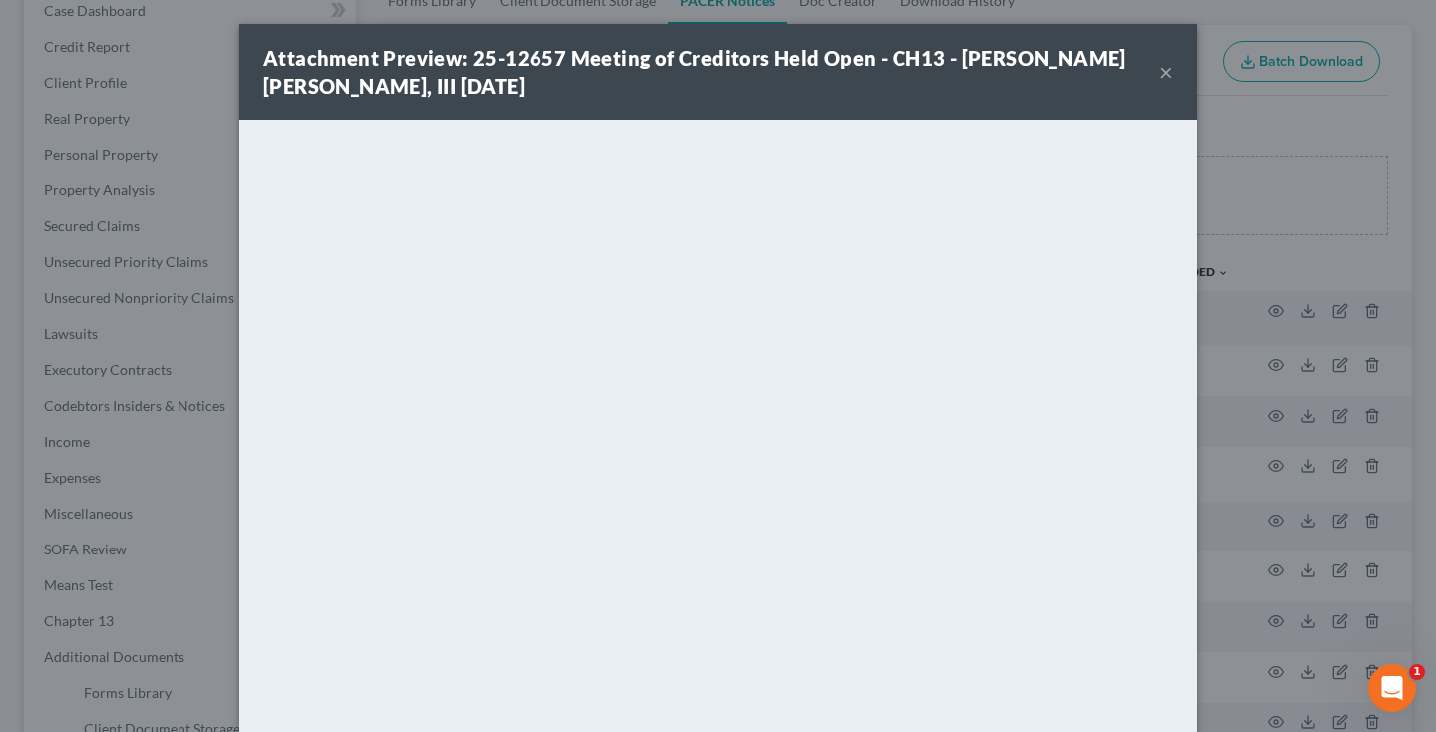
scroll to position [-4, 0]
click at [1163, 76] on button "×" at bounding box center [1166, 72] width 14 height 24
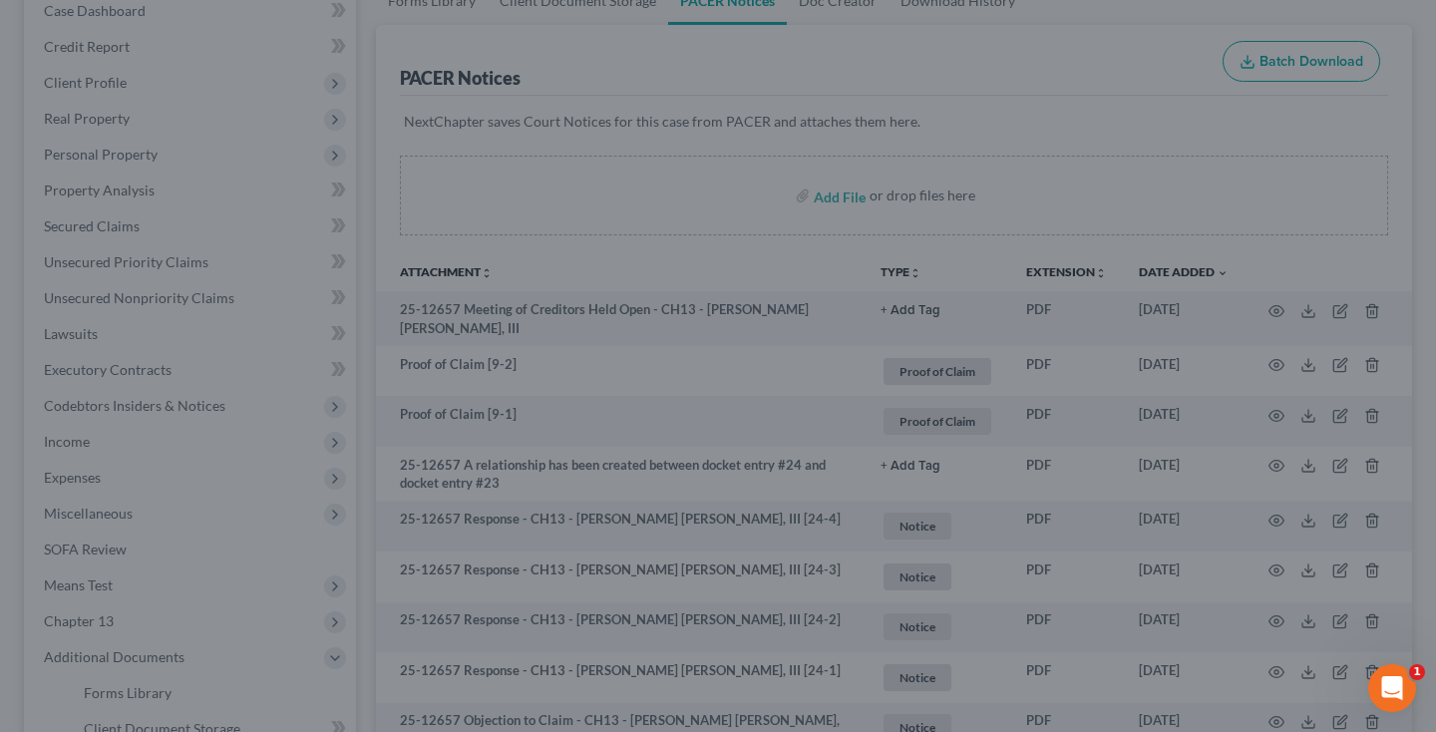
click at [1168, 74] on div at bounding box center [718, 366] width 1436 height 732
